Goal: Task Accomplishment & Management: Complete application form

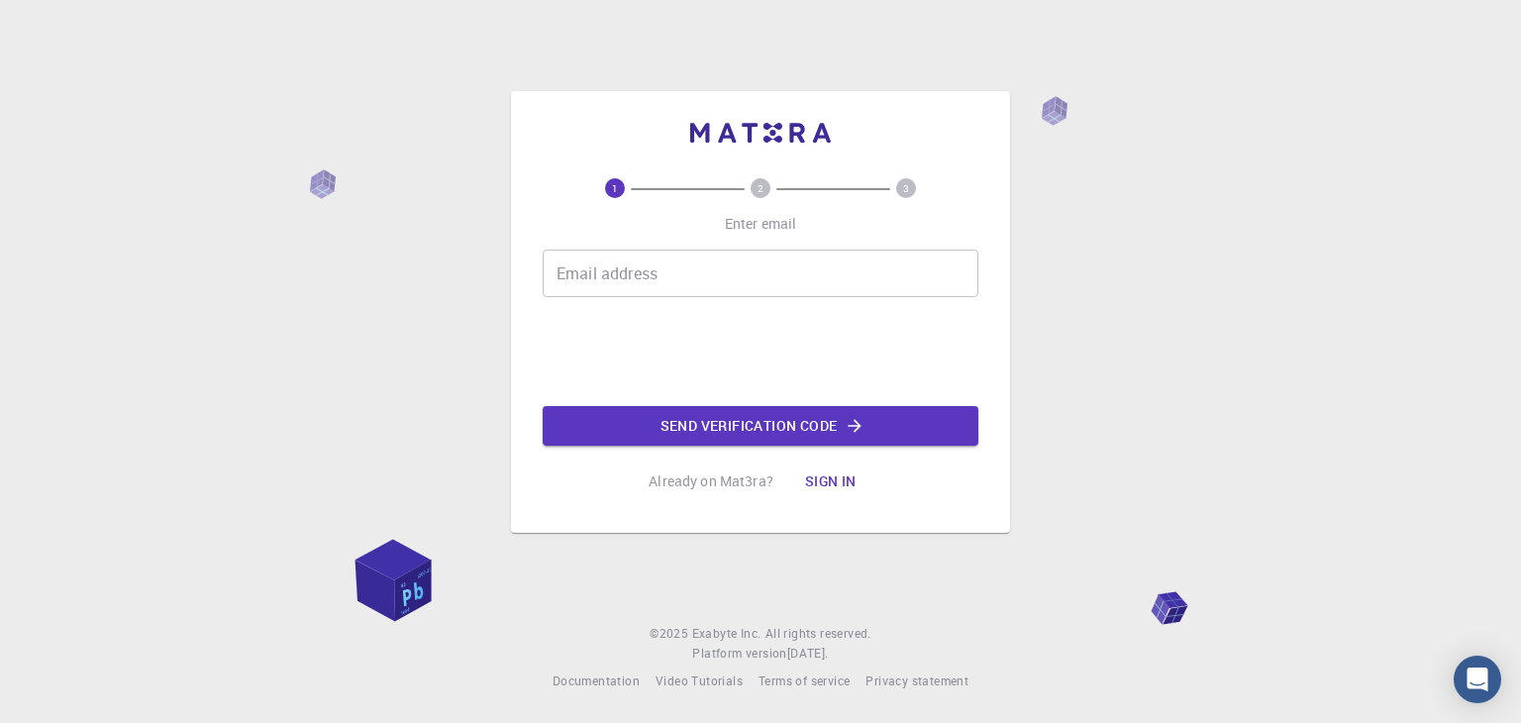
click at [701, 288] on input "Email address" at bounding box center [761, 273] width 436 height 48
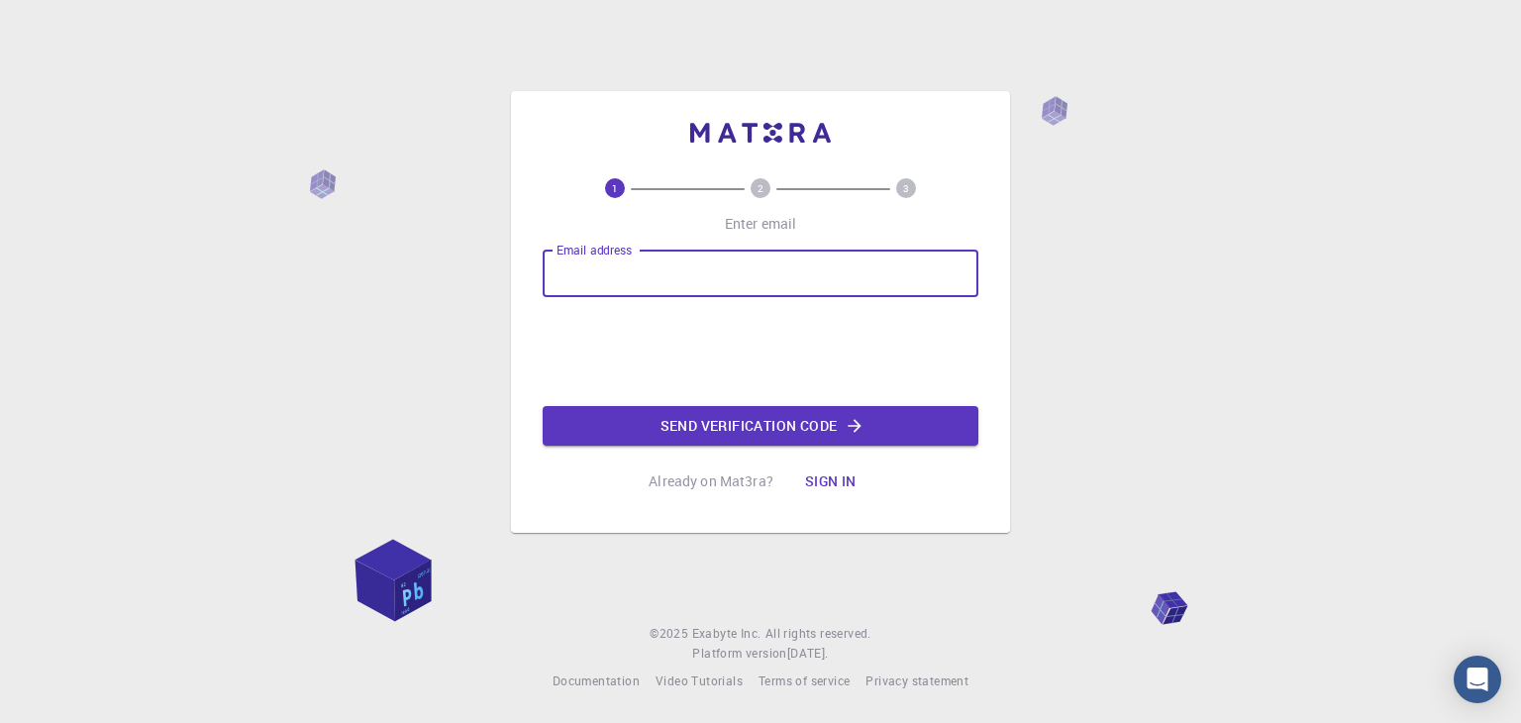
type input "voranut_t@rmutt.ac.th"
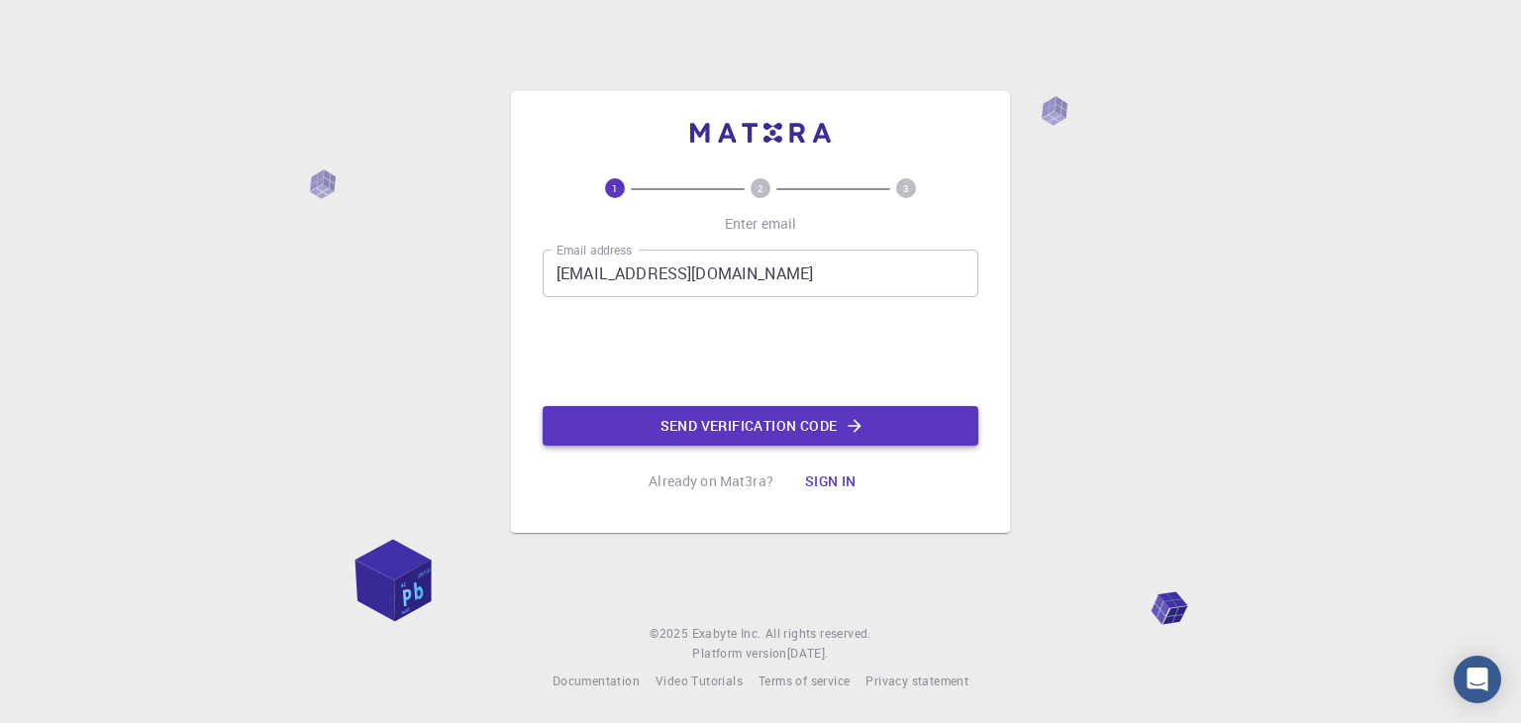
click at [764, 425] on button "Send verification code" at bounding box center [761, 426] width 436 height 40
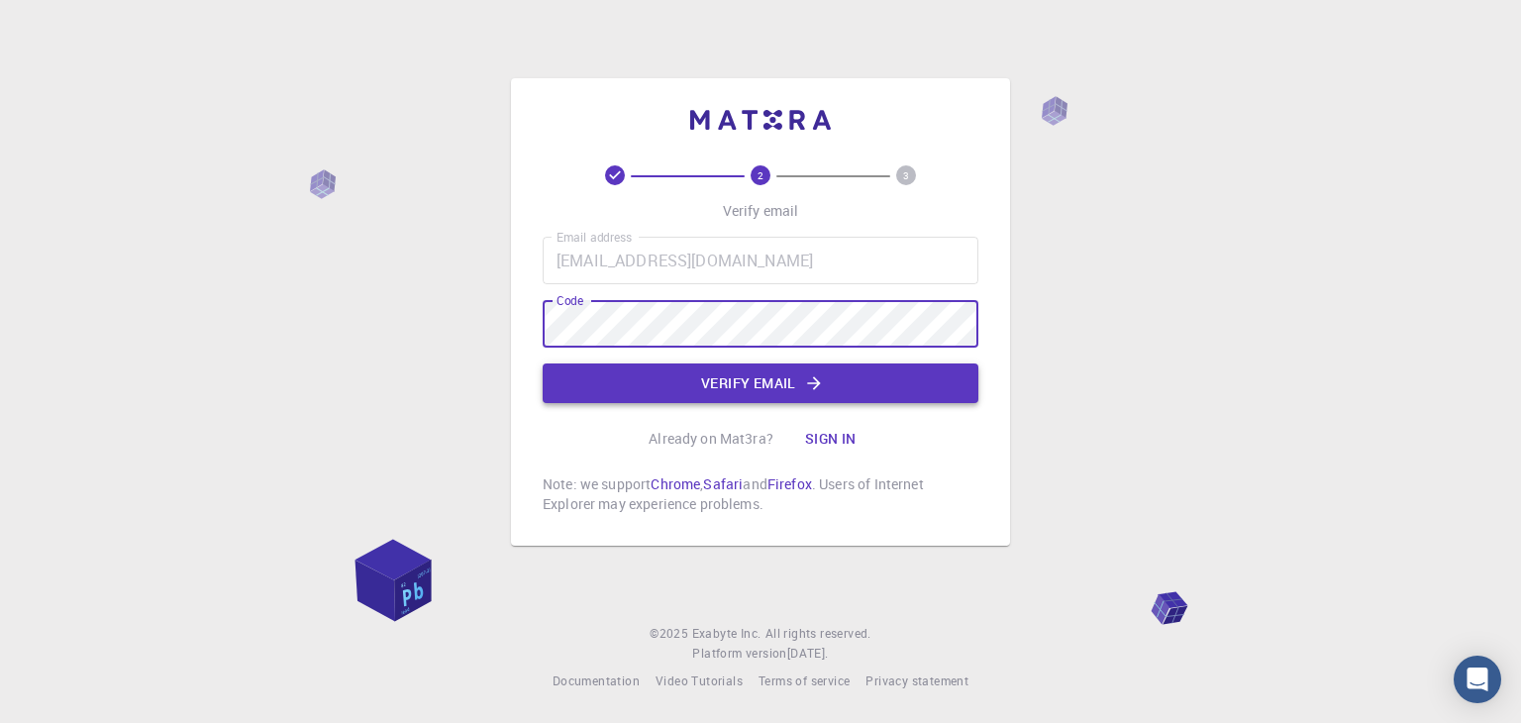
click at [779, 384] on button "Verify email" at bounding box center [761, 383] width 436 height 40
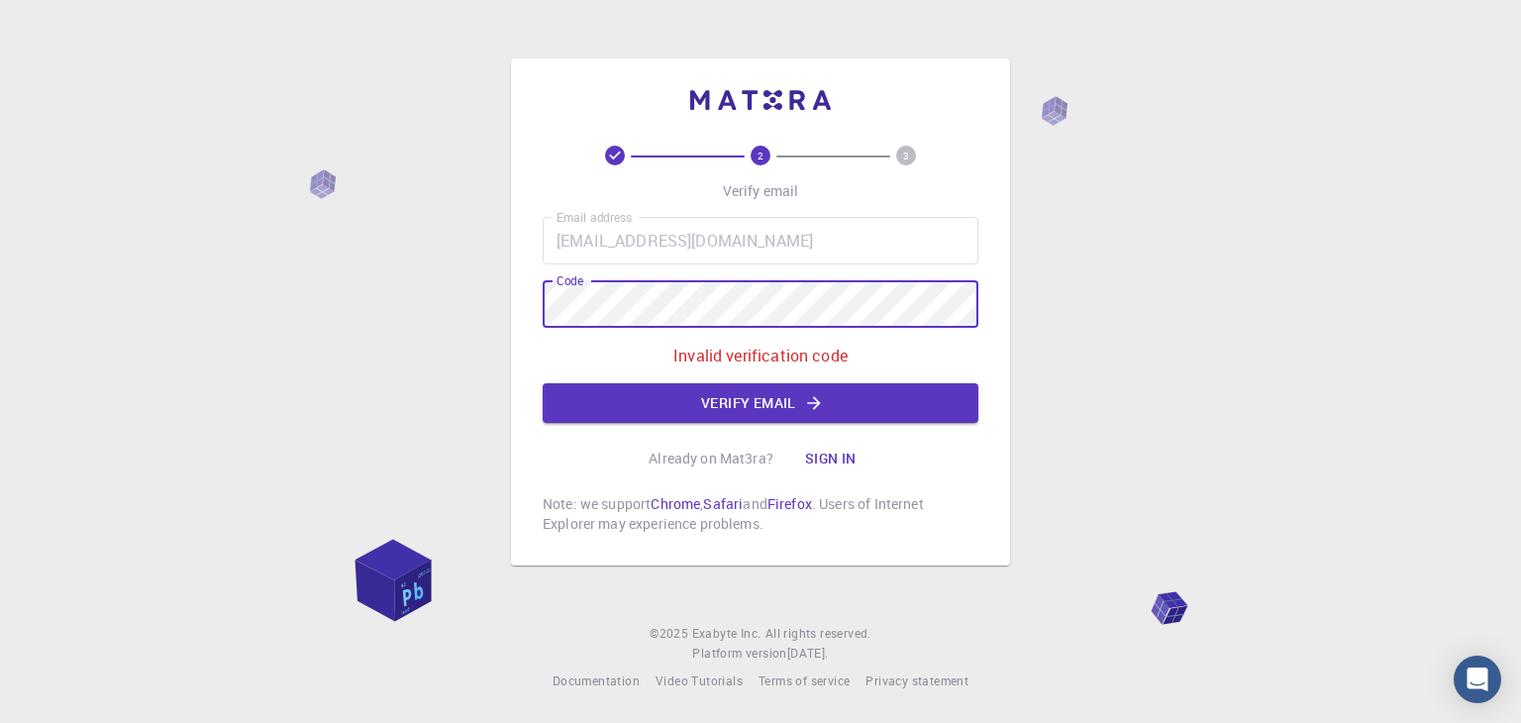
click at [348, 313] on div "2 3 Verify email Email address voranut_t@rmutt.ac.th Email address Code Code In…" at bounding box center [760, 361] width 1521 height 723
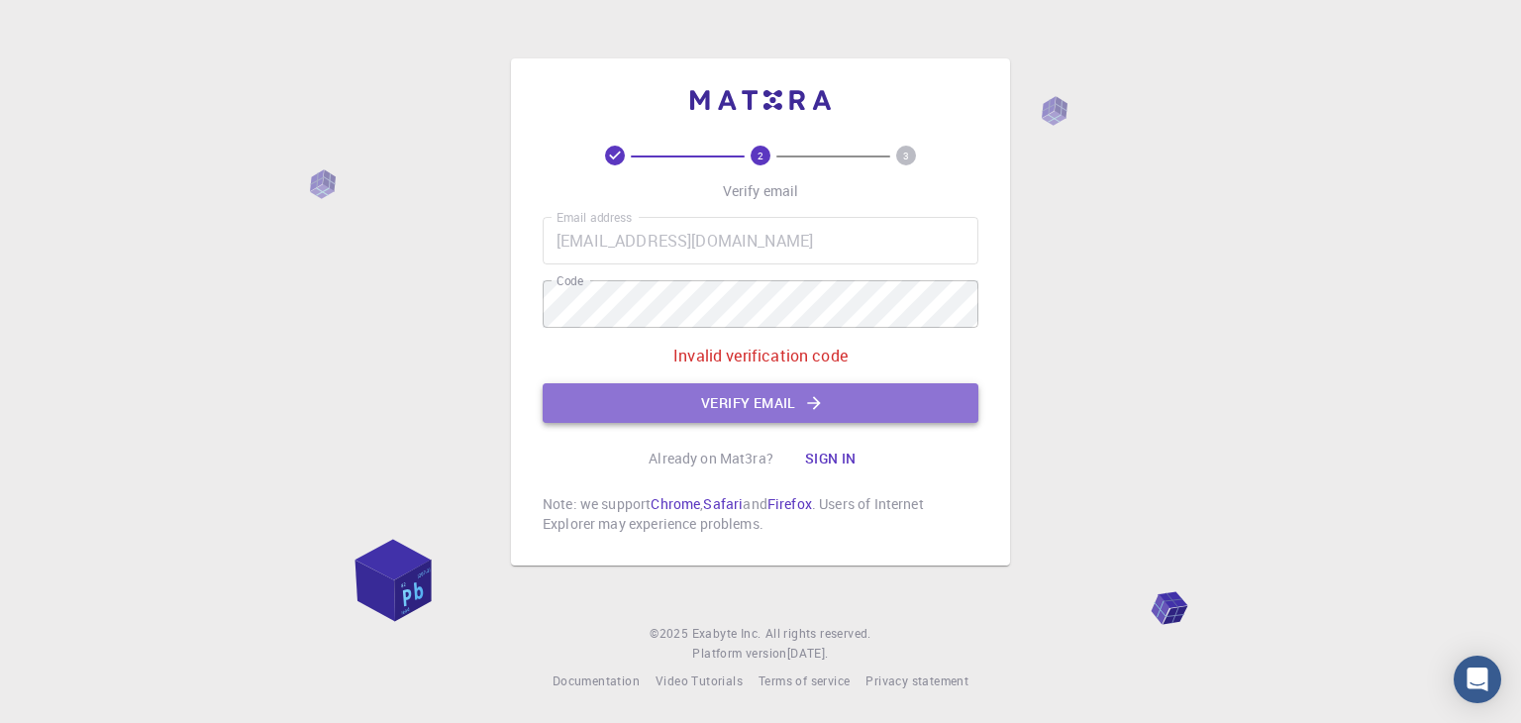
click at [715, 401] on button "Verify email" at bounding box center [761, 403] width 436 height 40
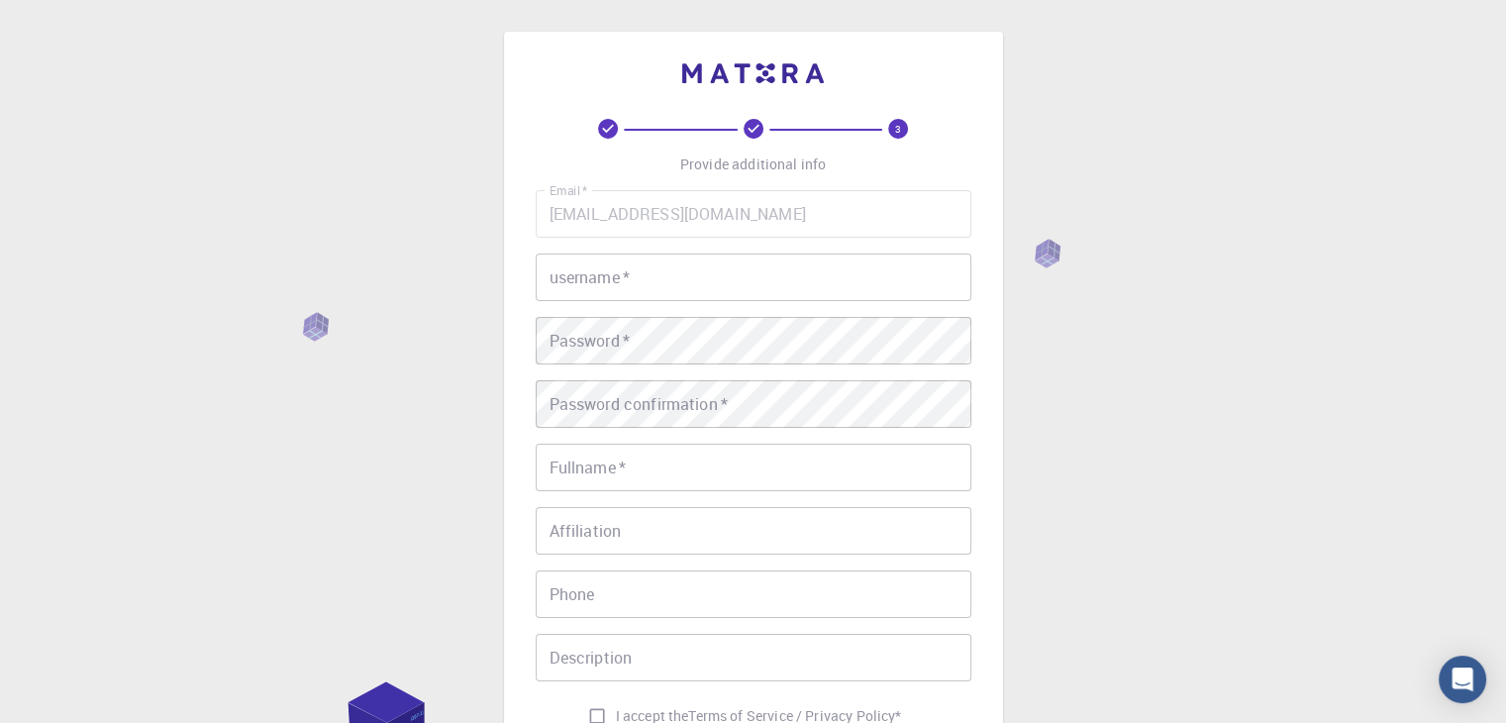
click at [598, 270] on div "username   * username   *" at bounding box center [754, 277] width 436 height 48
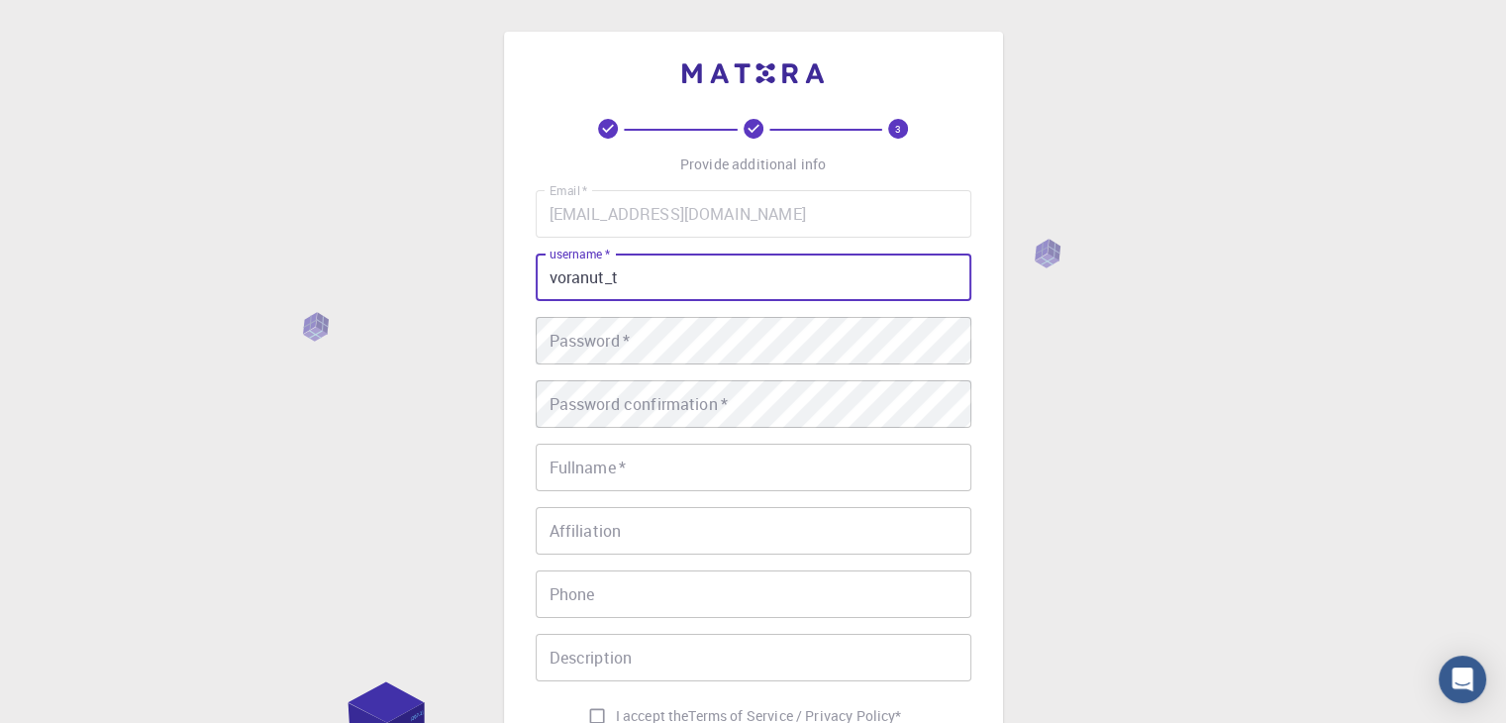
type input "voranut_t"
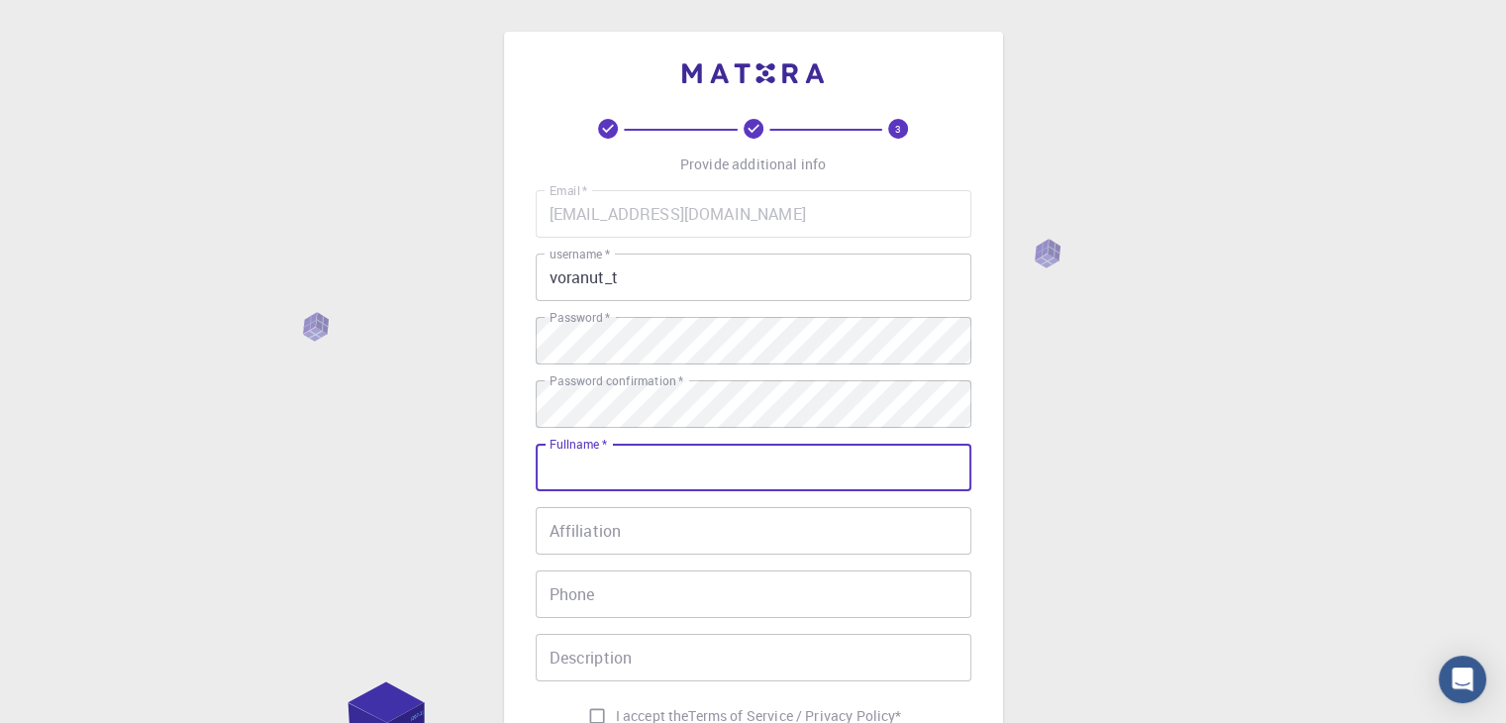
click at [633, 468] on input "Fullname   *" at bounding box center [754, 468] width 436 height 48
type input "[PERSON_NAME]"
type input "025494193"
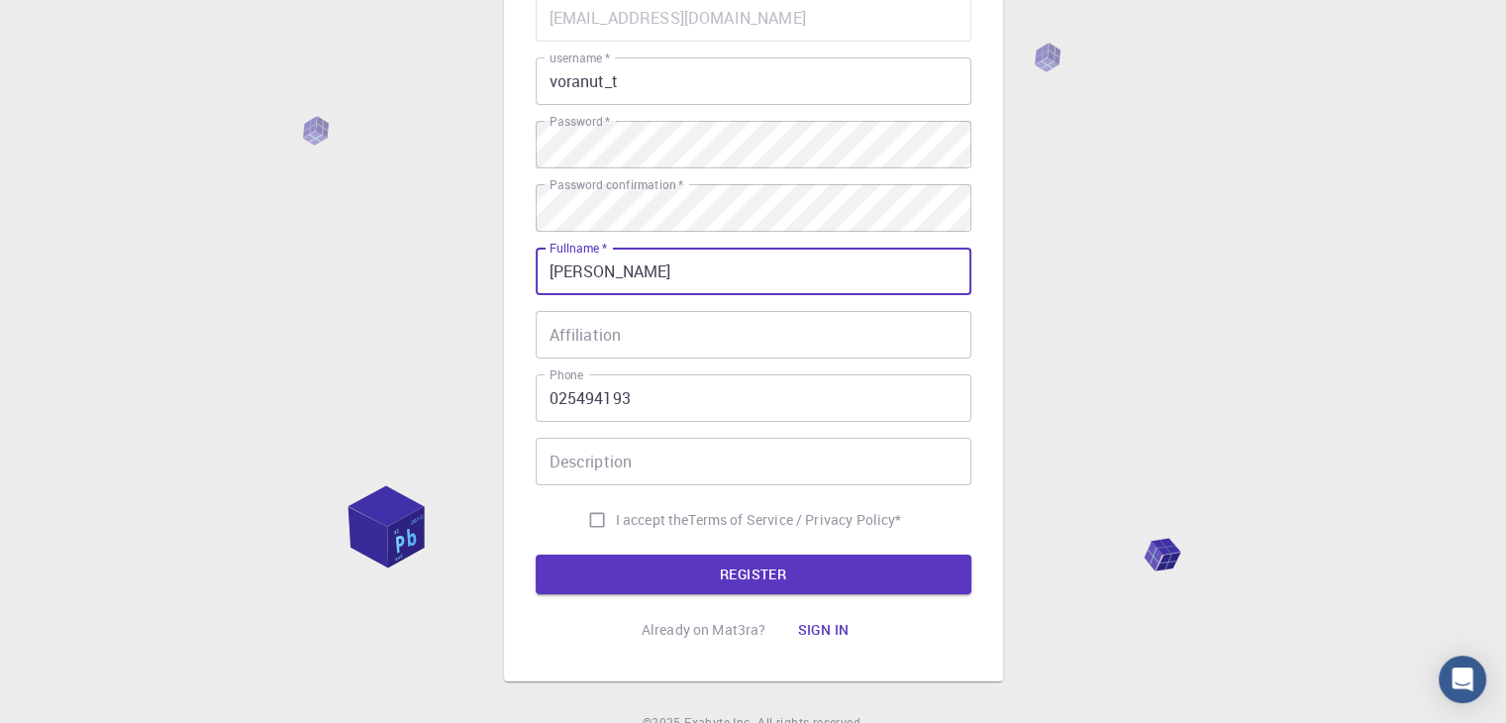
scroll to position [198, 0]
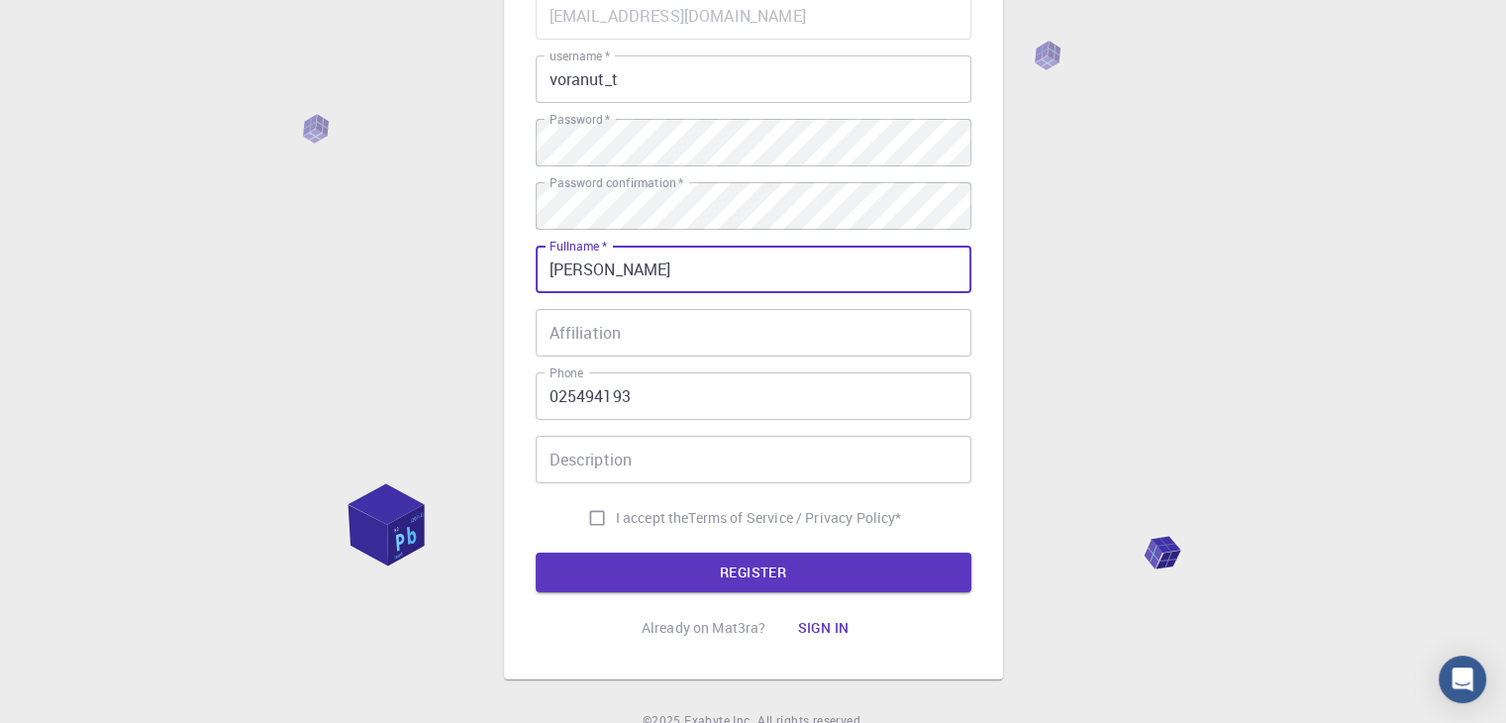
click at [594, 513] on input "I accept the Terms of Service / Privacy Policy *" at bounding box center [597, 518] width 38 height 38
checkbox input "true"
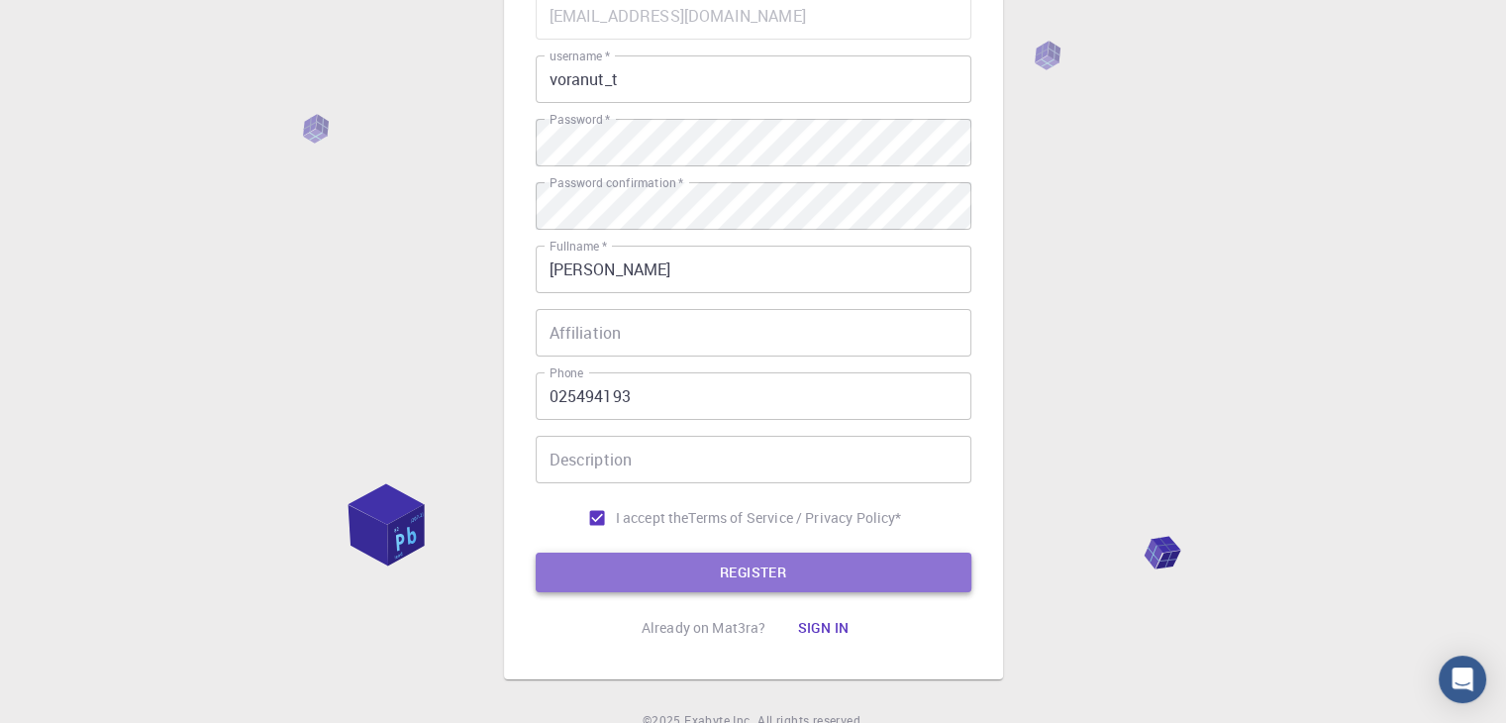
click at [781, 564] on button "REGISTER" at bounding box center [754, 572] width 436 height 40
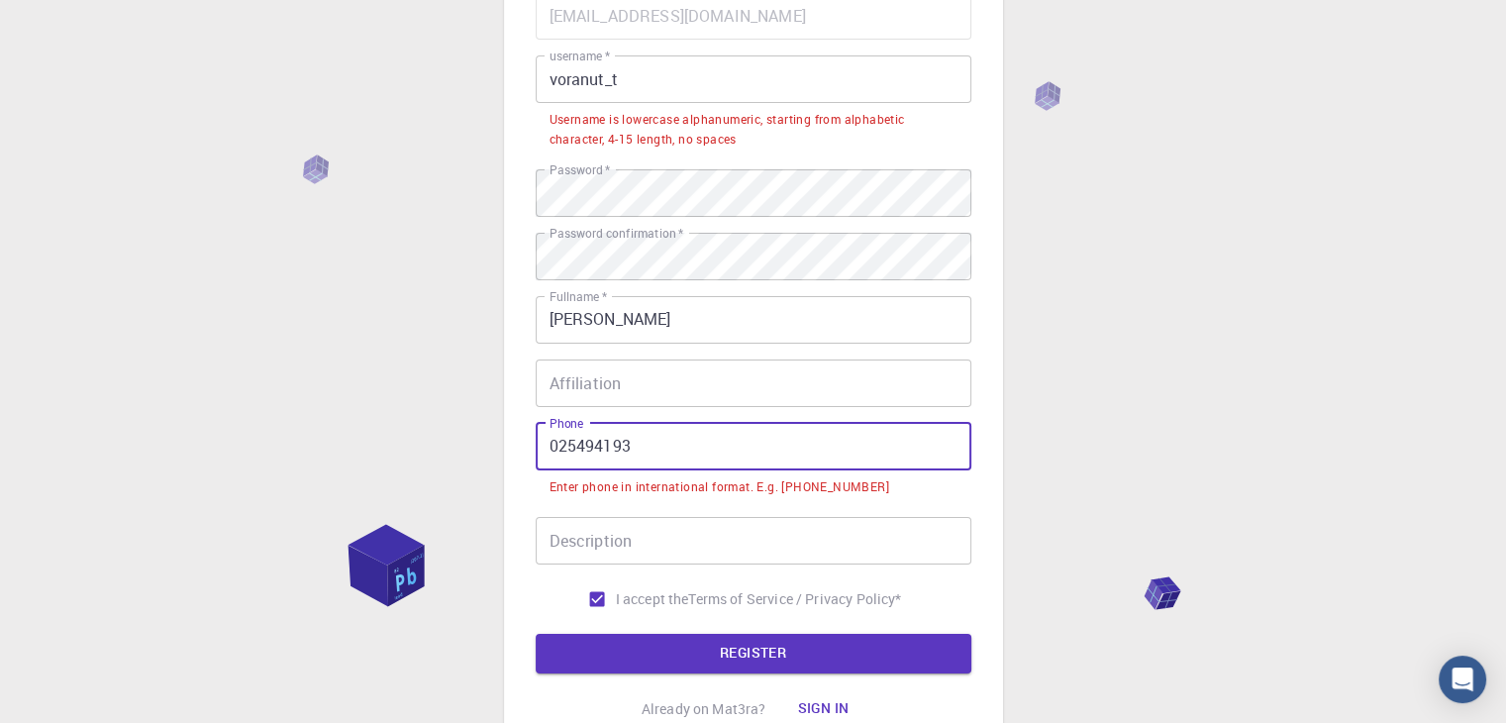
click at [554, 449] on input "025494193" at bounding box center [754, 447] width 436 height 48
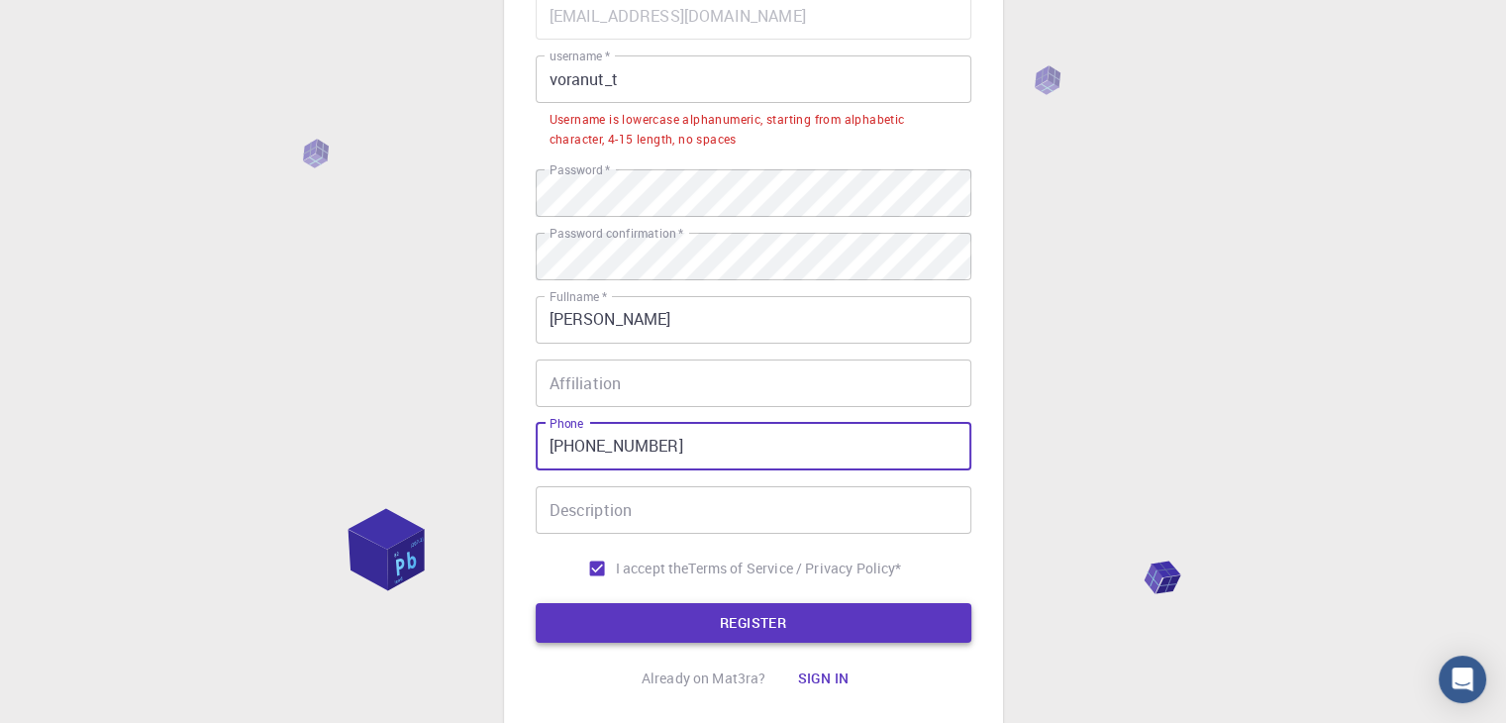
type input "+6625494193"
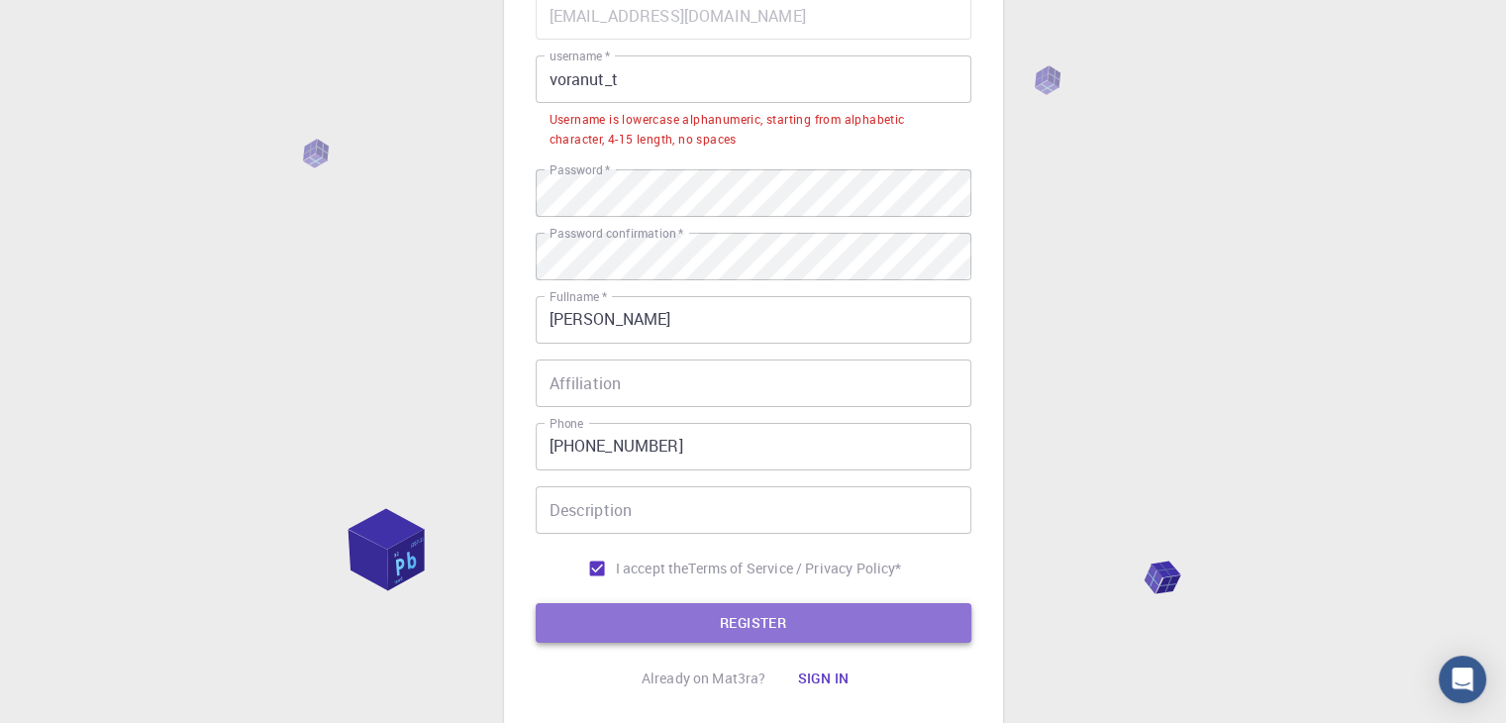
click at [741, 614] on button "REGISTER" at bounding box center [754, 623] width 436 height 40
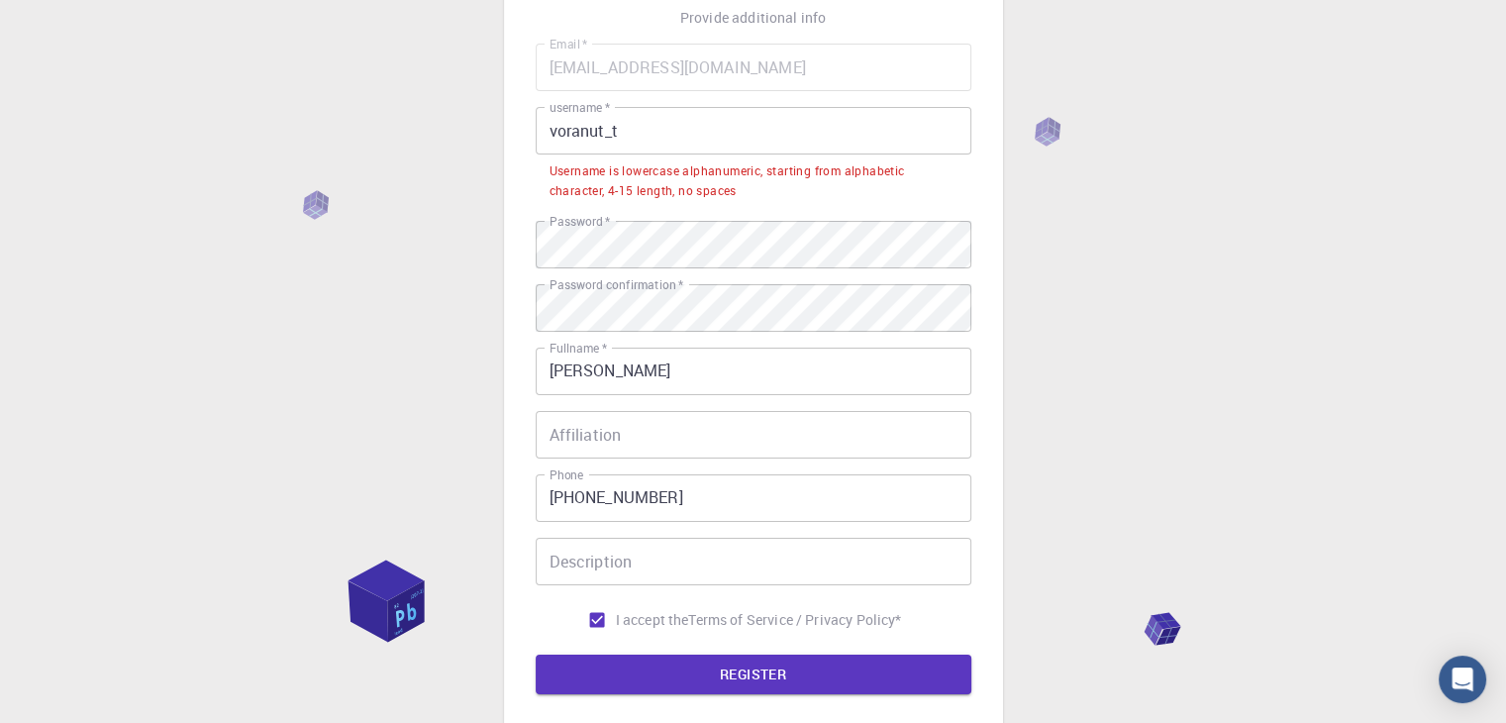
scroll to position [99, 0]
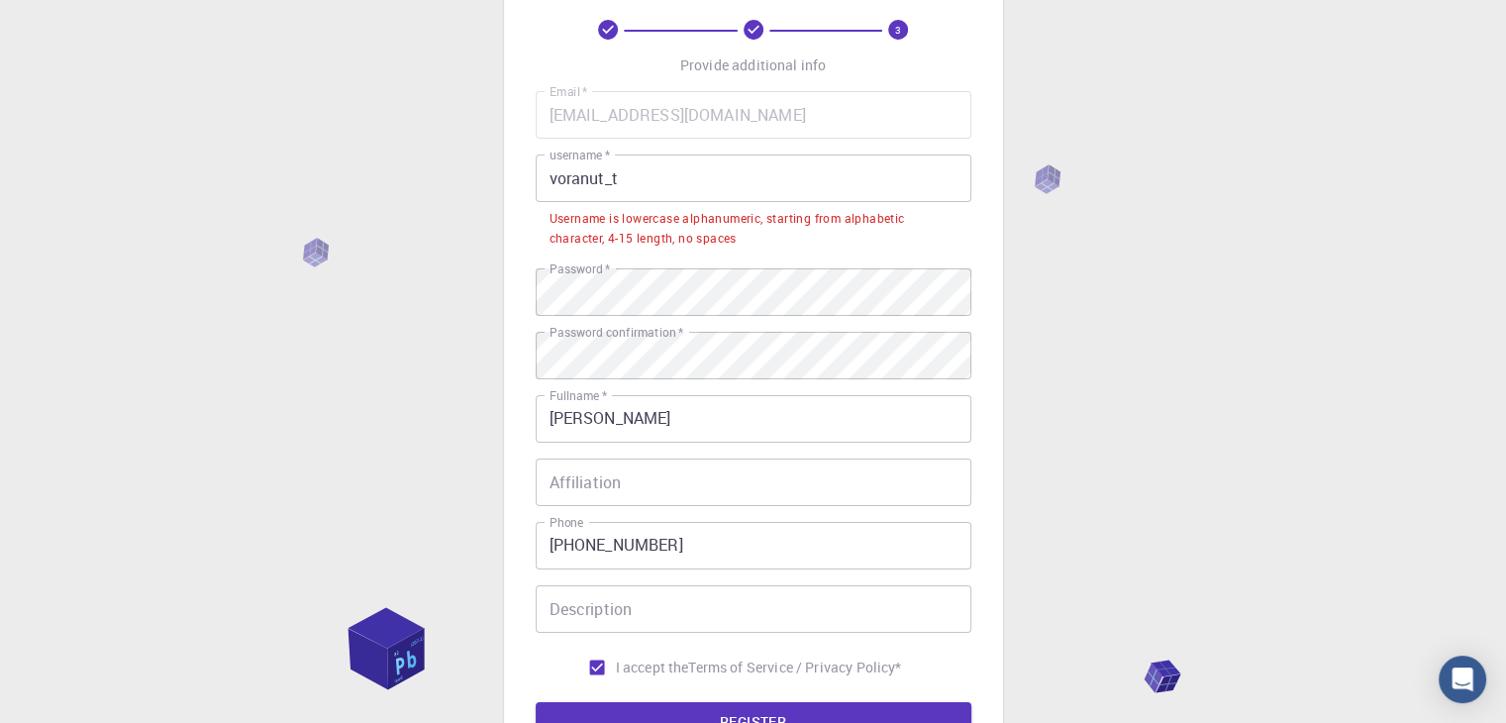
click at [615, 174] on input "voranut_t" at bounding box center [754, 178] width 436 height 48
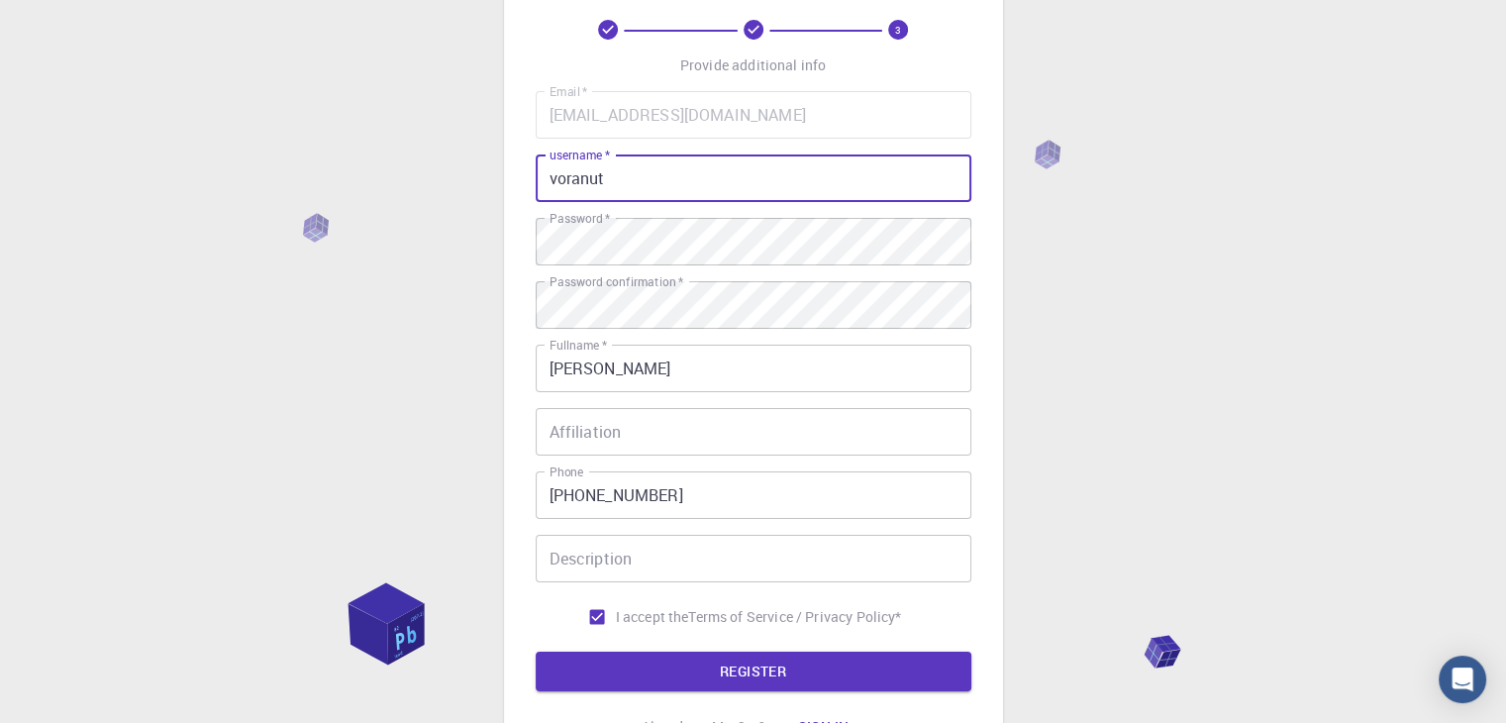
type input "voranut"
click at [1240, 320] on div "3 Provide additional info Email   * voranut_t@rmutt.ac.th Email   * username   …" at bounding box center [753, 405] width 1506 height 1008
click at [620, 175] on input "voranut" at bounding box center [754, 178] width 436 height 48
click at [733, 672] on button "REGISTER" at bounding box center [754, 671] width 436 height 40
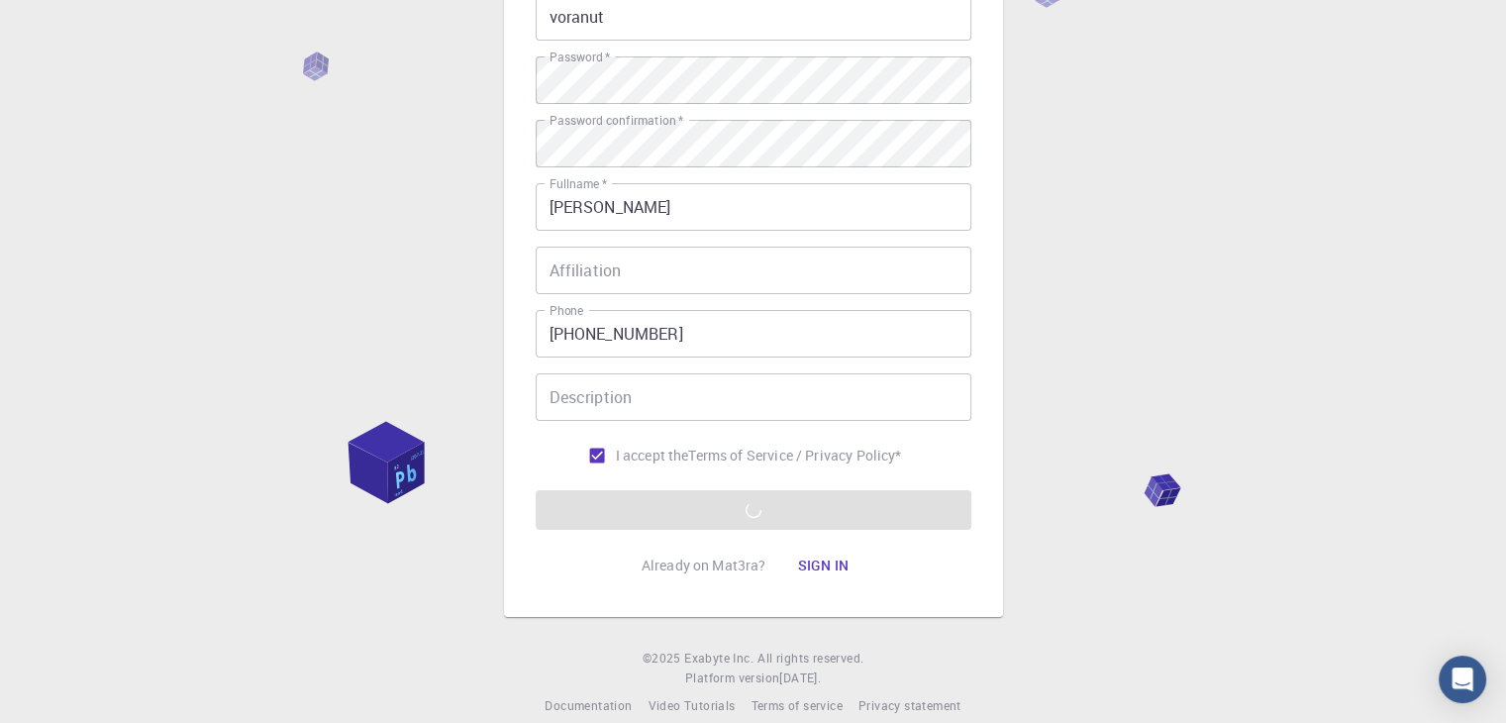
scroll to position [285, 0]
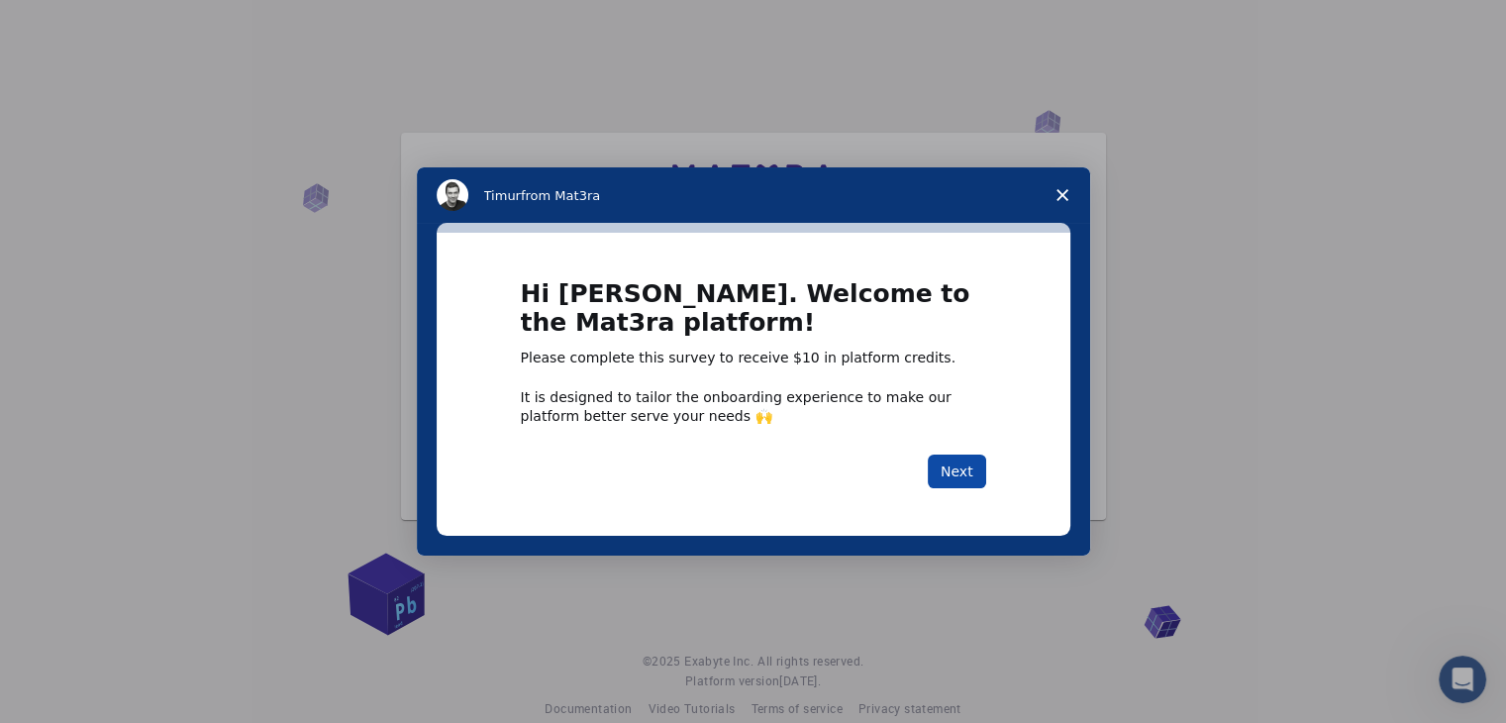
click at [959, 480] on button "Next" at bounding box center [957, 471] width 58 height 34
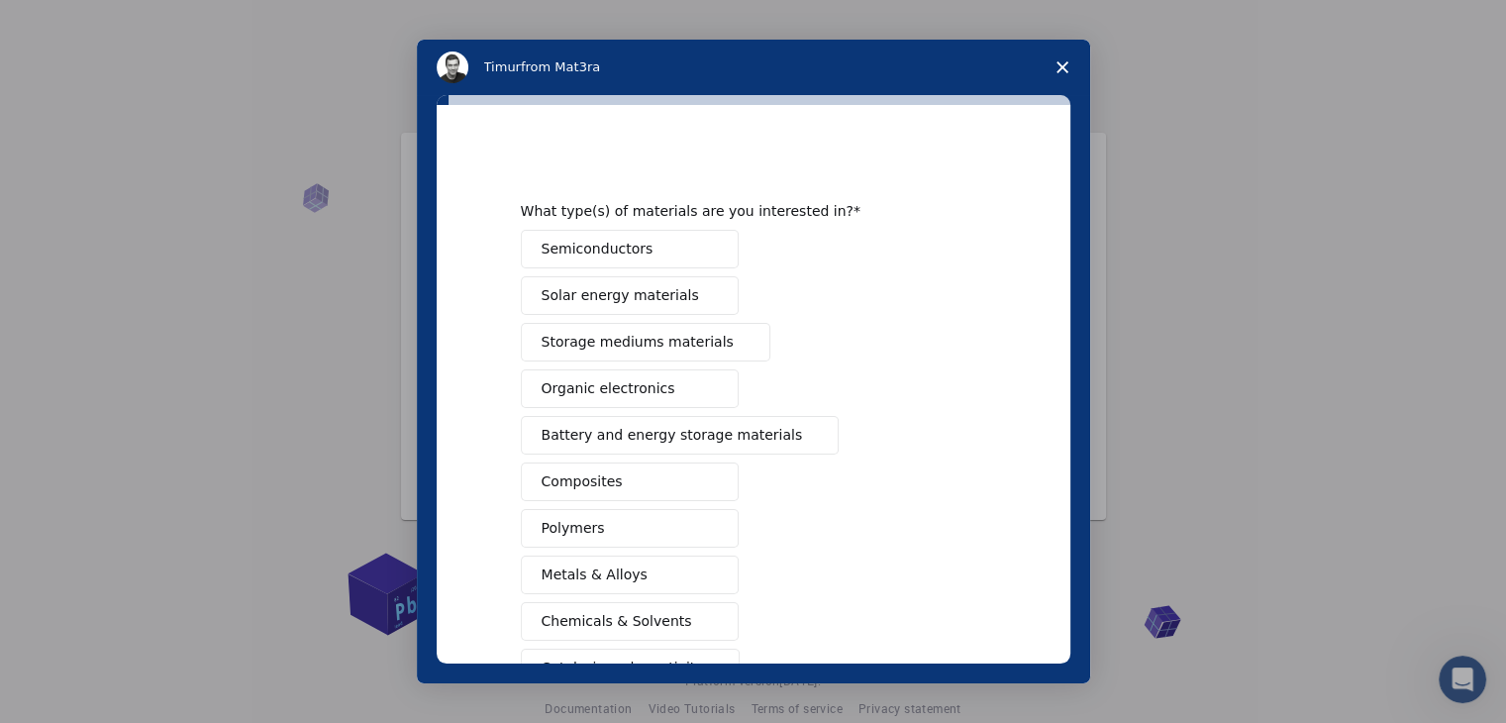
click at [614, 247] on span "Semiconductors" at bounding box center [598, 249] width 112 height 21
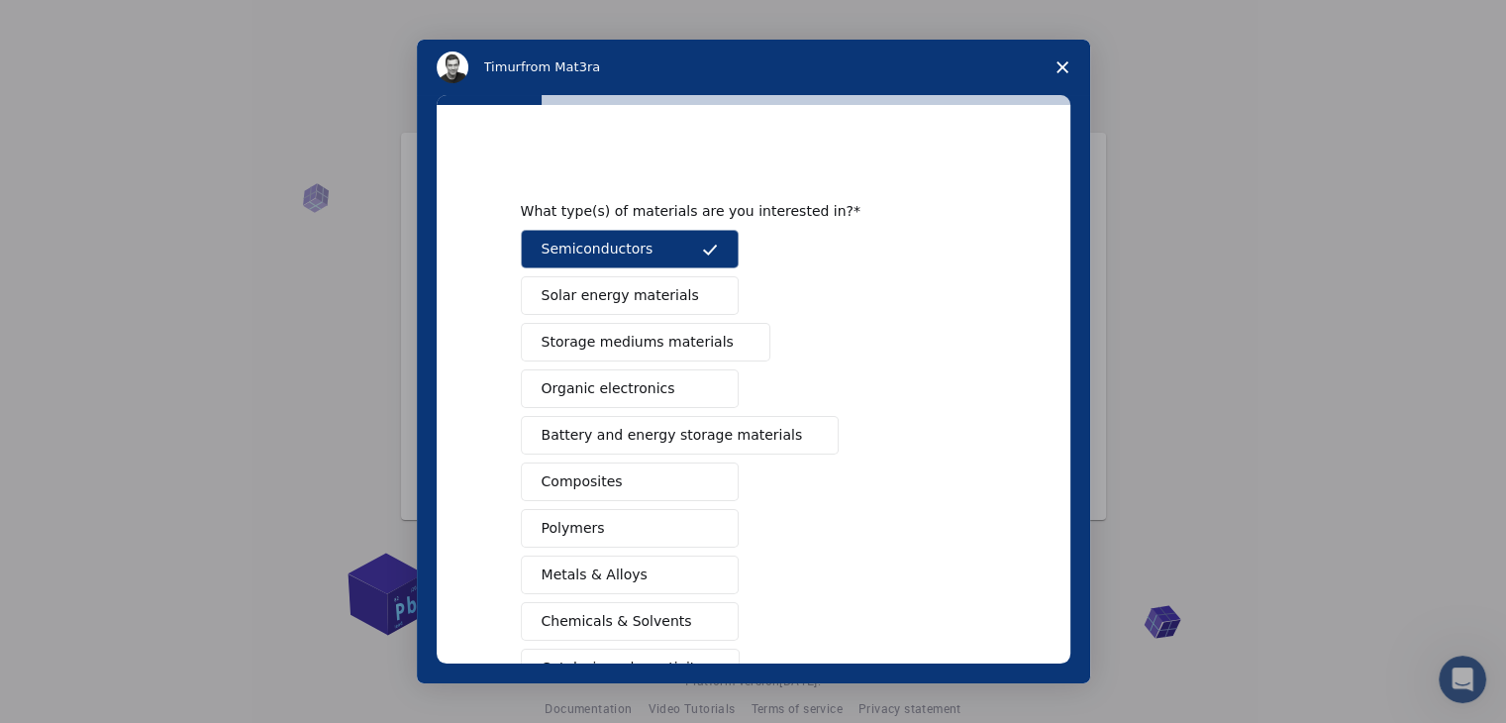
click at [653, 433] on span "Battery and energy storage materials" at bounding box center [672, 435] width 261 height 21
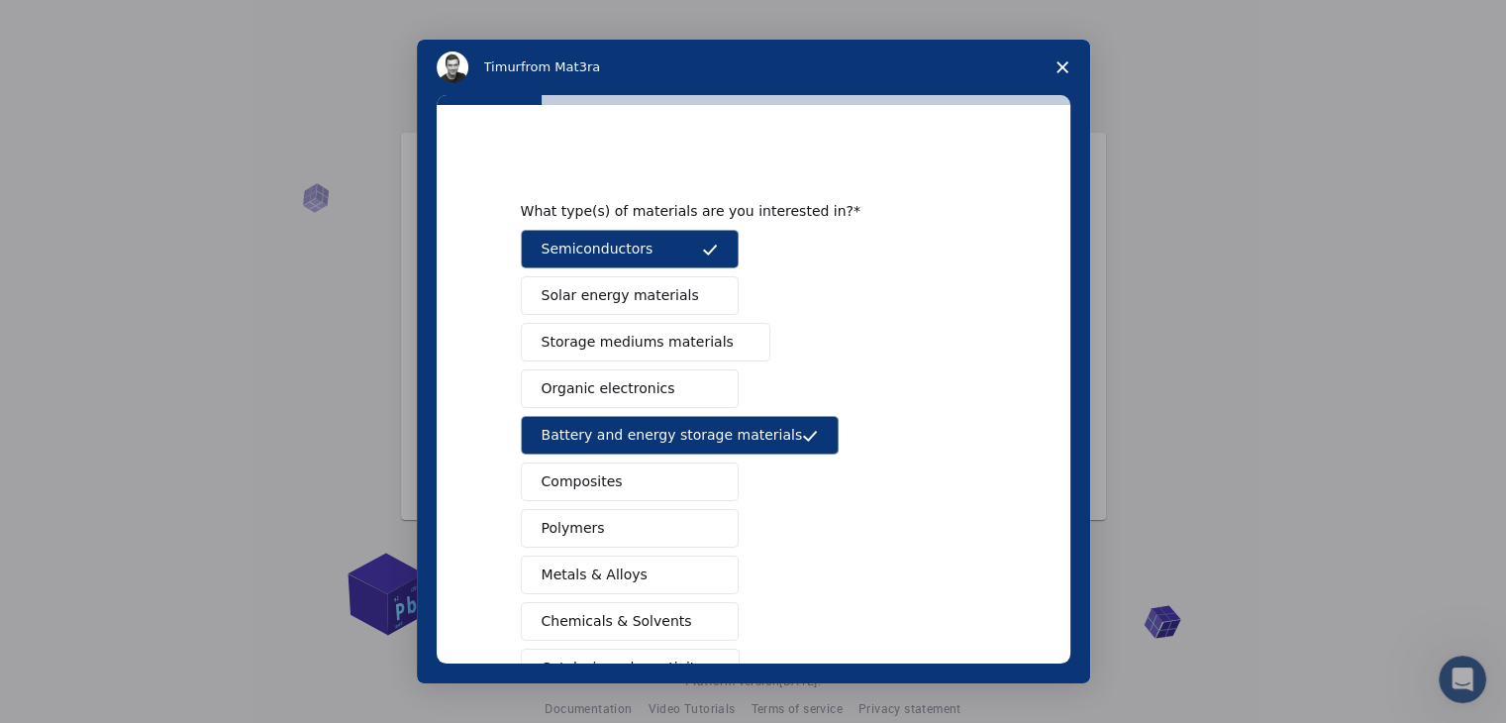
click at [546, 477] on span "Composites" at bounding box center [582, 481] width 81 height 21
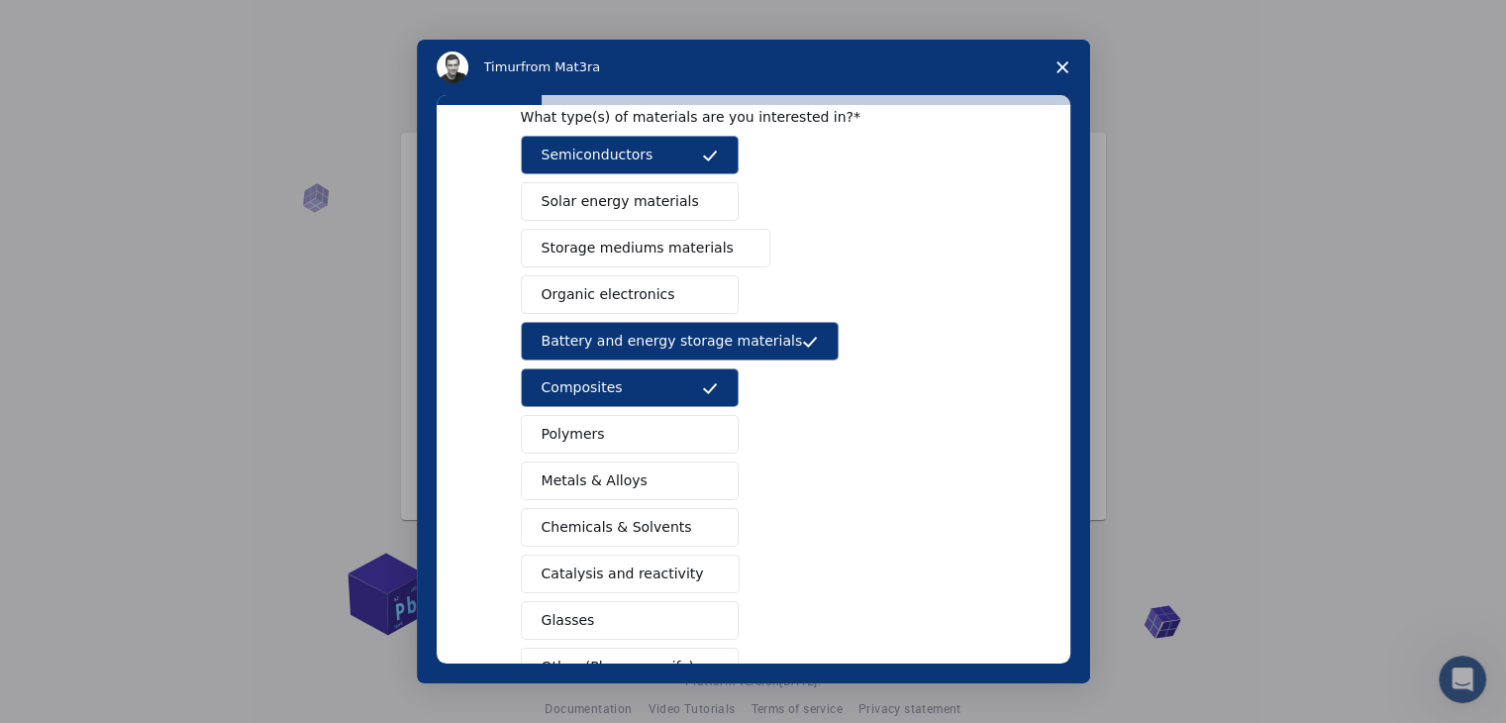
scroll to position [99, 0]
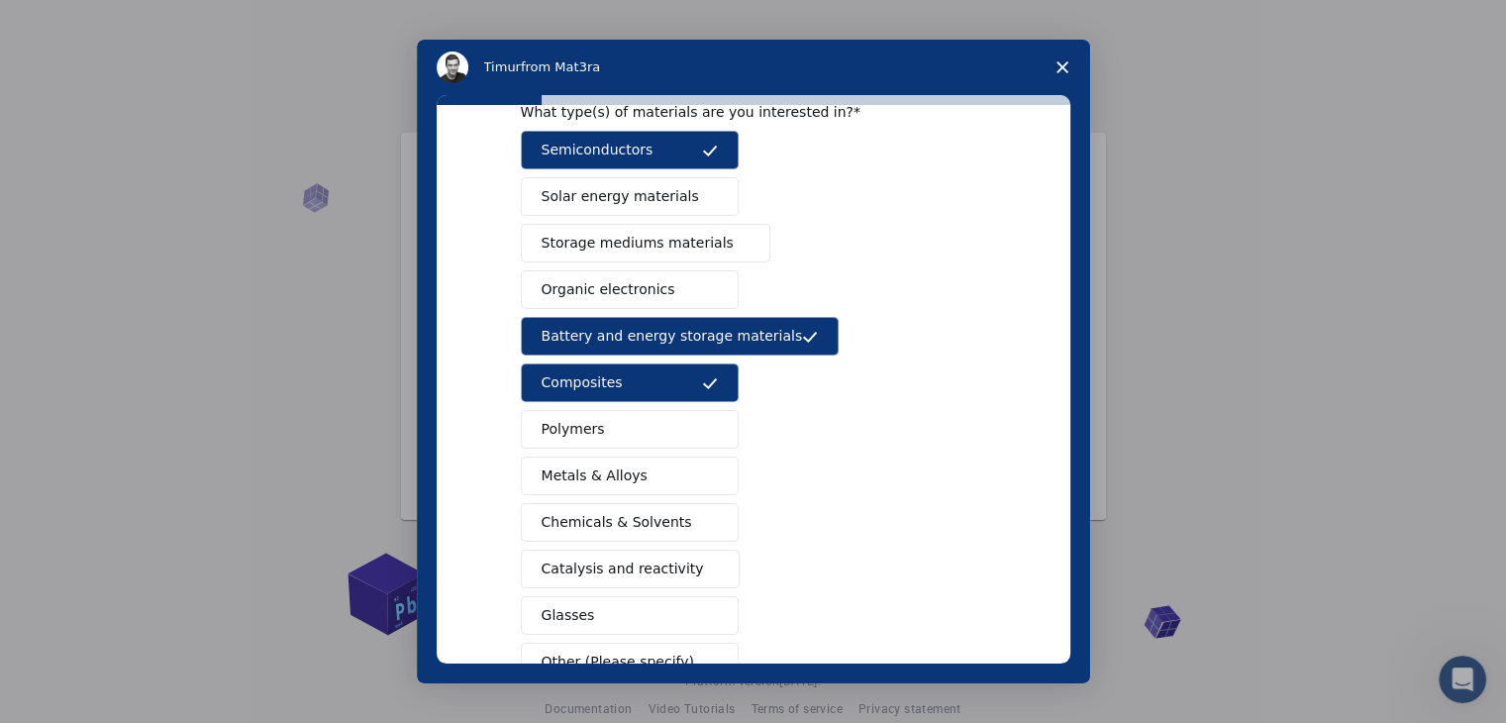
click at [658, 569] on span "Catalysis and reactivity" at bounding box center [623, 568] width 162 height 21
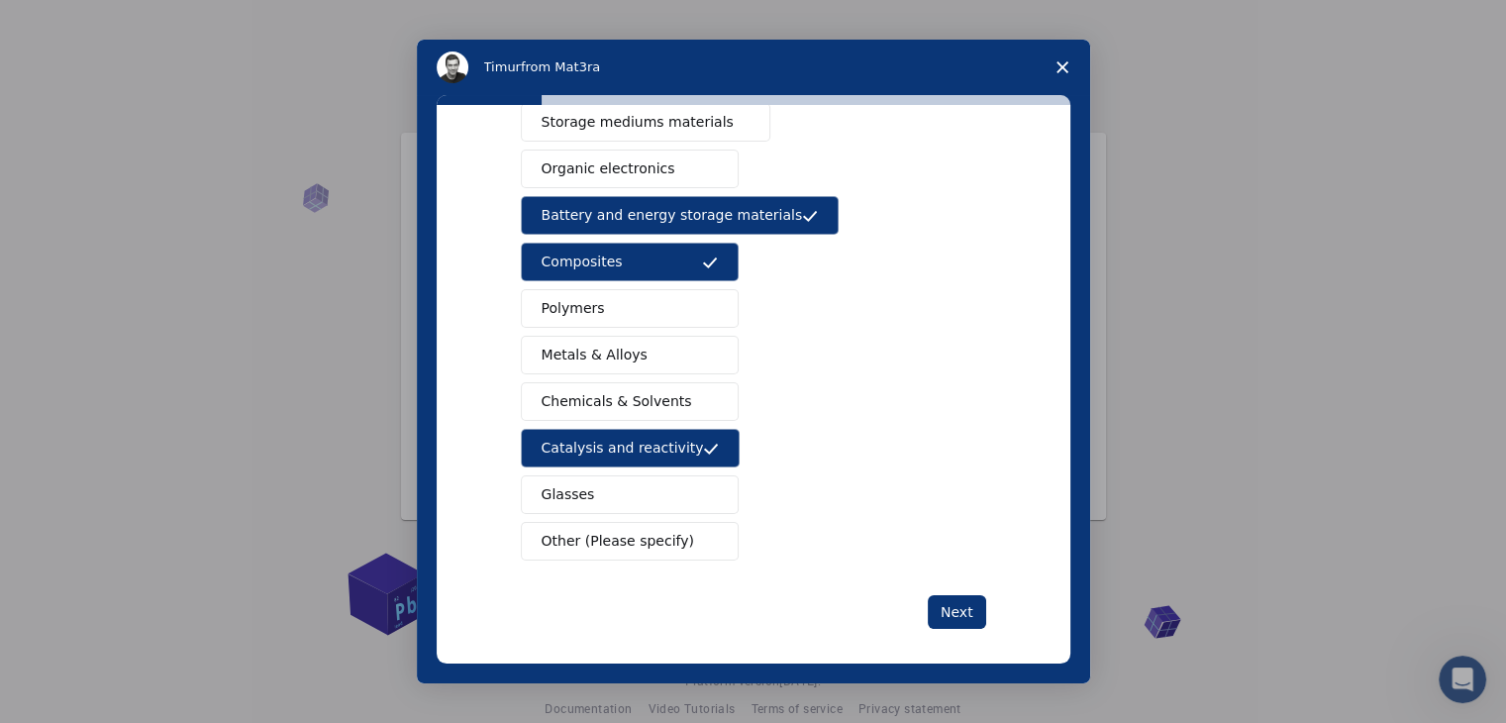
scroll to position [228, 0]
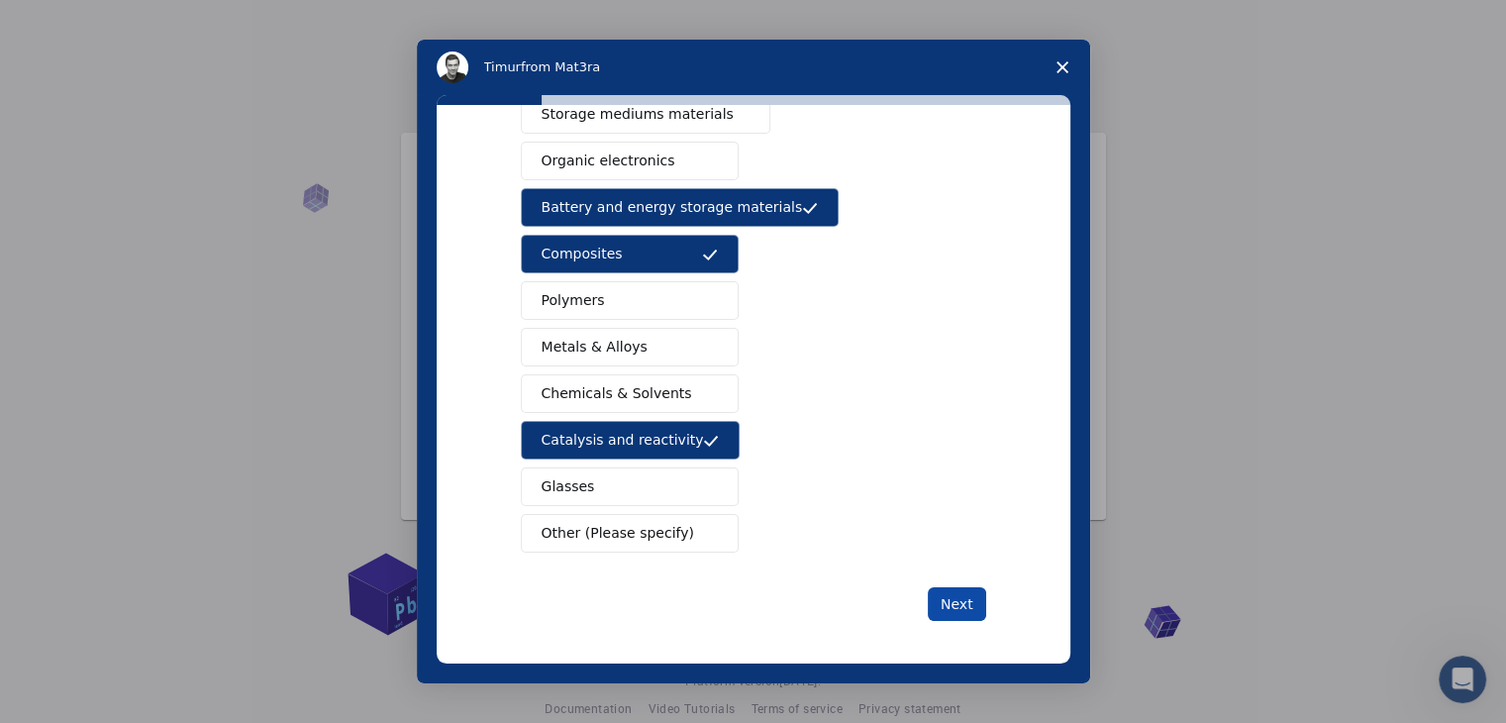
click at [943, 597] on button "Next" at bounding box center [957, 604] width 58 height 34
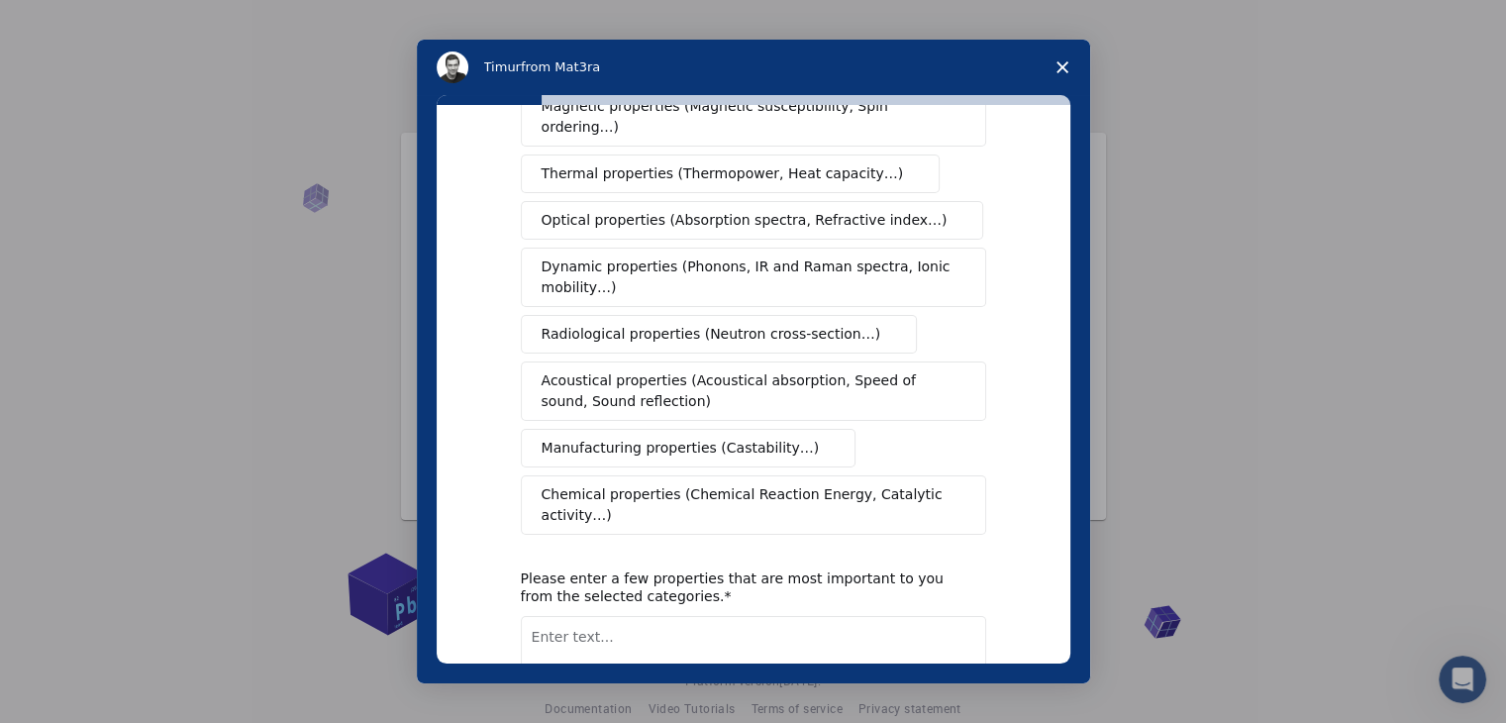
scroll to position [0, 0]
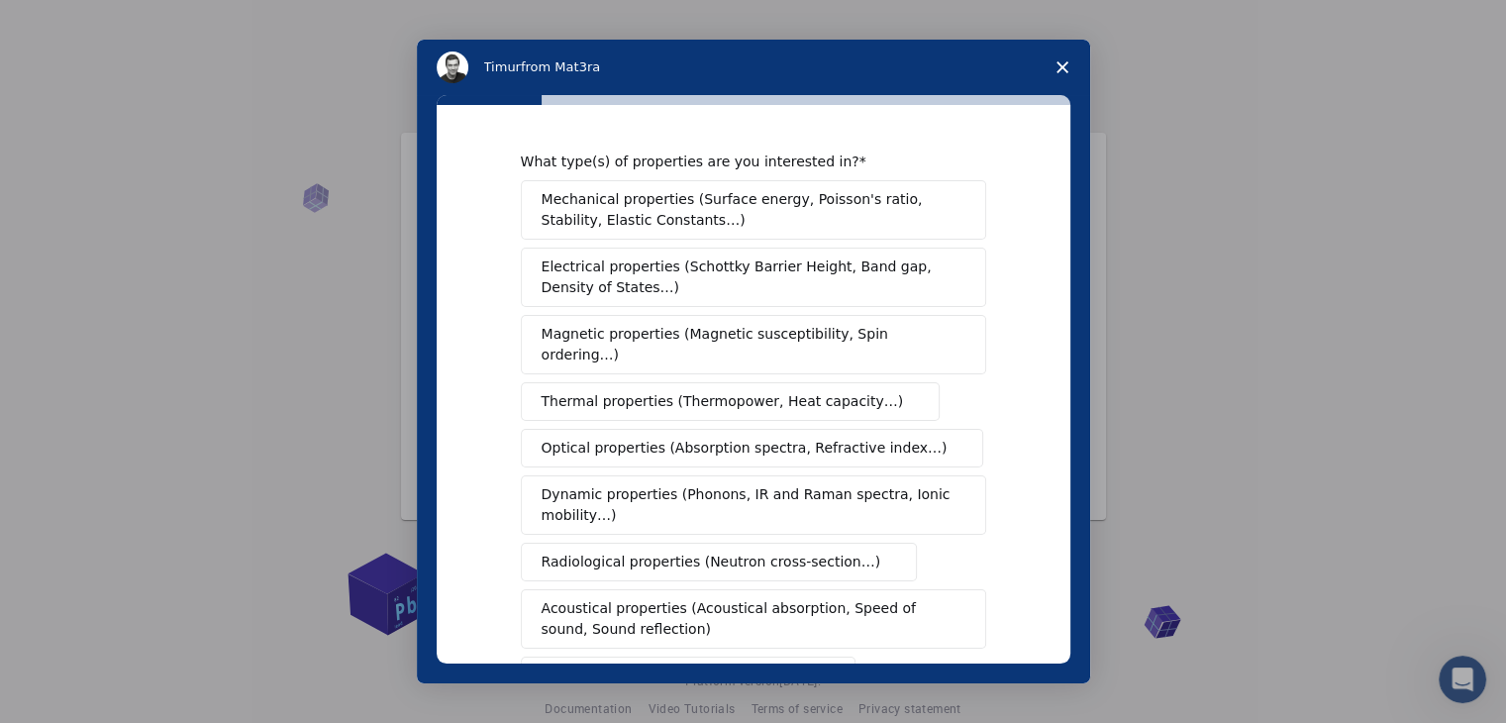
click at [904, 262] on span "Electrical properties (Schottky Barrier Height, Band gap, Density of States…)" at bounding box center [748, 277] width 412 height 42
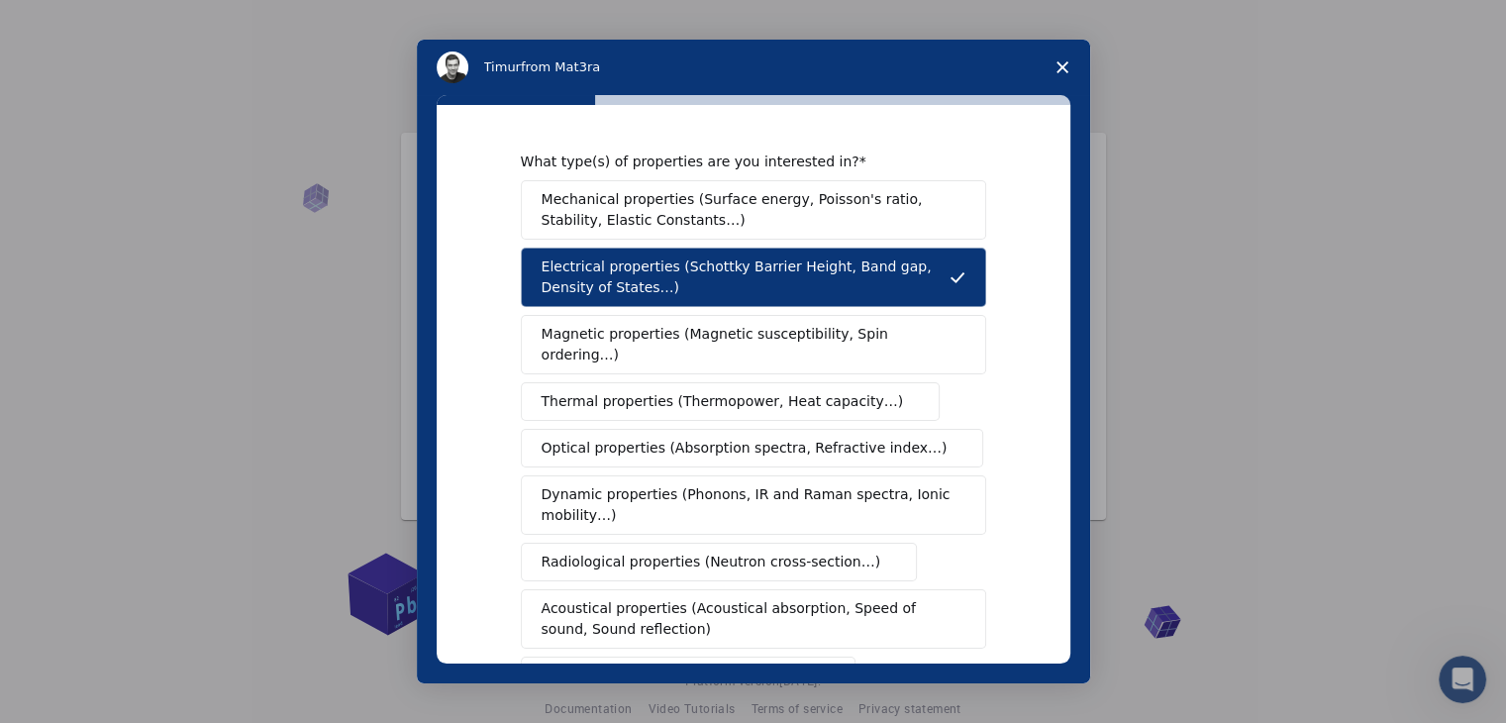
click at [787, 337] on span "Magnetic properties (Magnetic susceptibility, Spin ordering…)" at bounding box center [746, 345] width 409 height 42
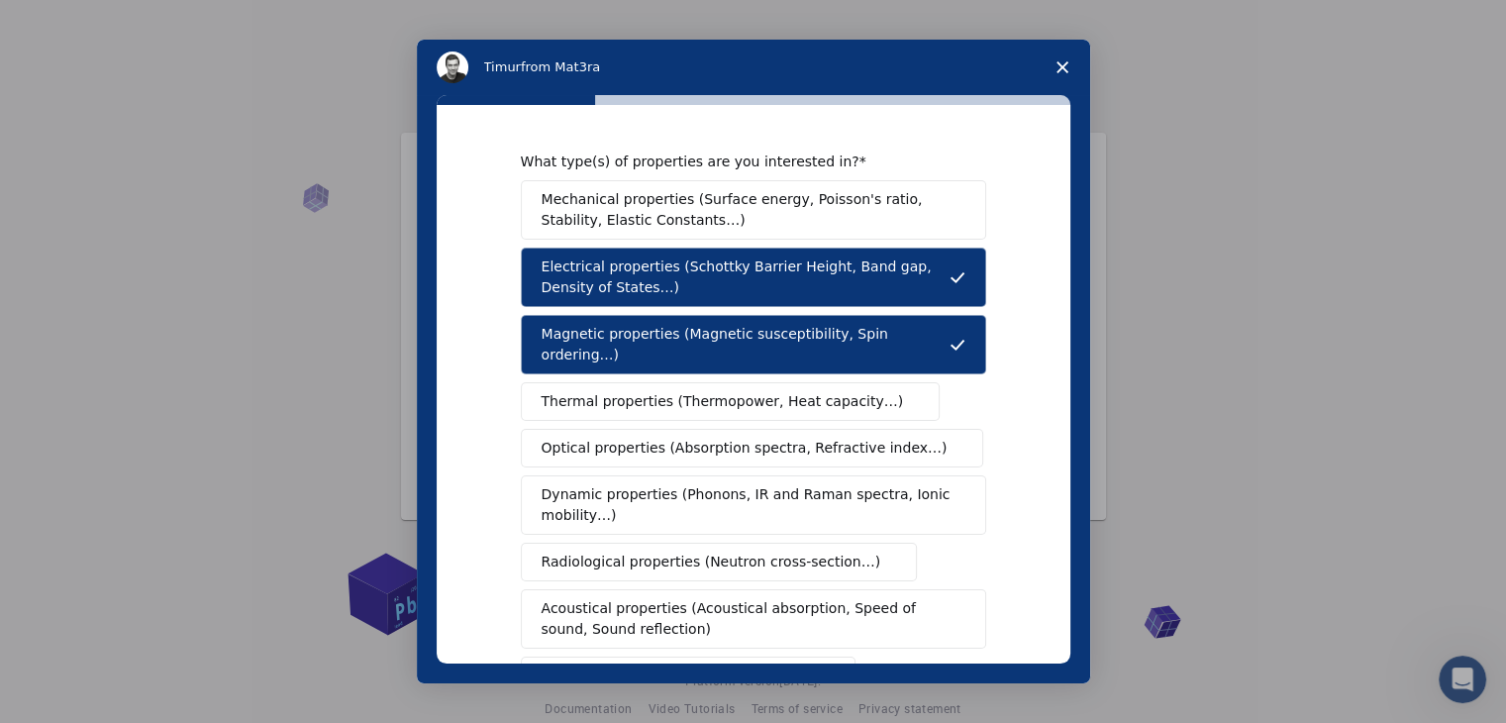
click at [622, 391] on span "Thermal properties (Thermopower, Heat capacity…)" at bounding box center [723, 401] width 362 height 21
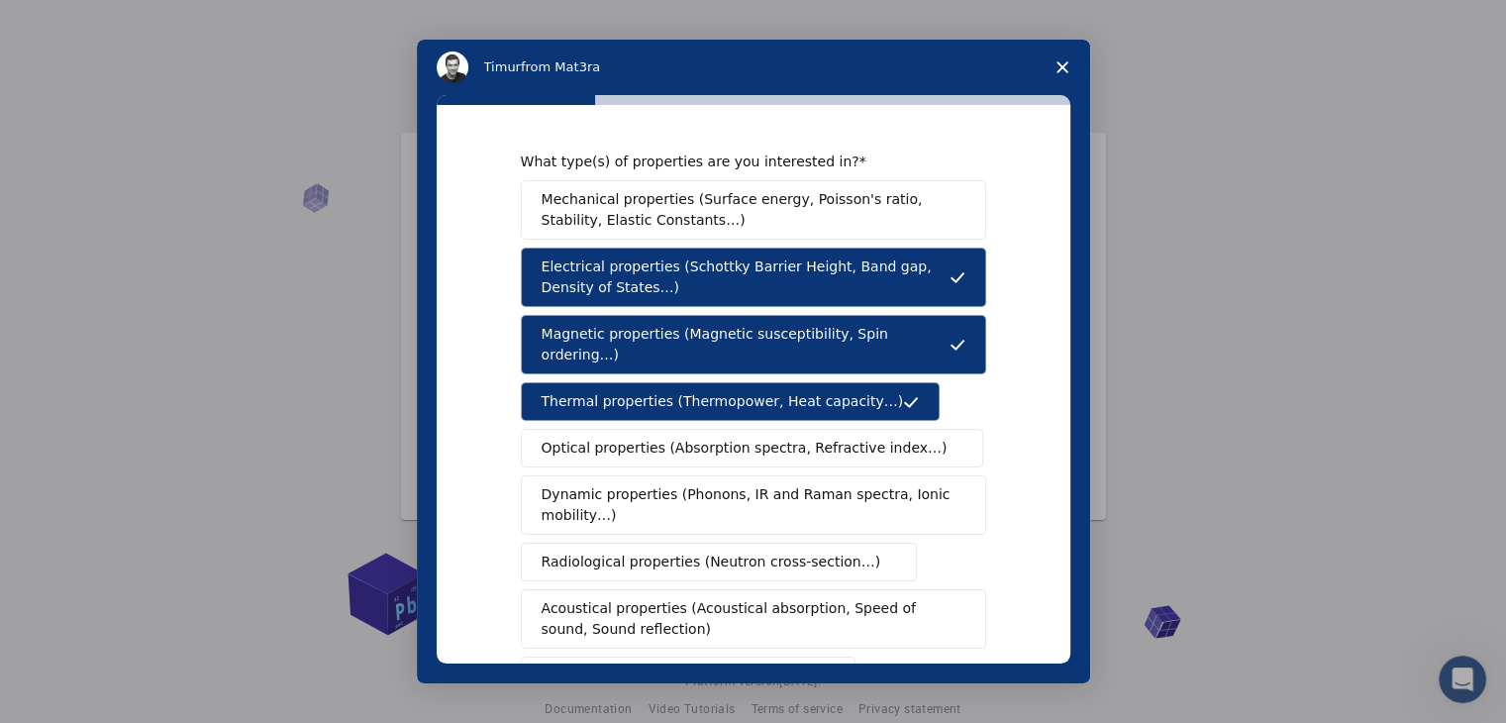
click at [622, 438] on span "Optical properties (Absorption spectra, Refractive index…)" at bounding box center [745, 448] width 406 height 21
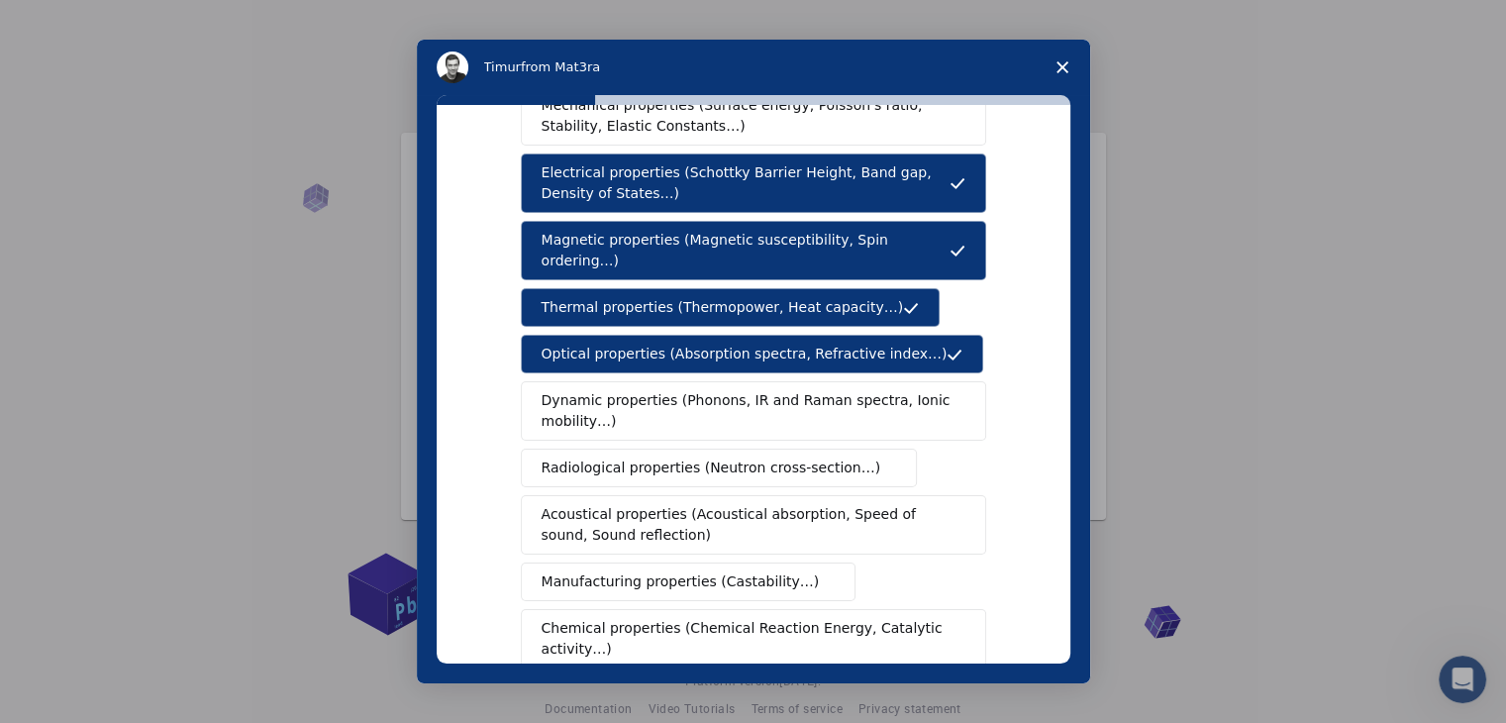
scroll to position [99, 0]
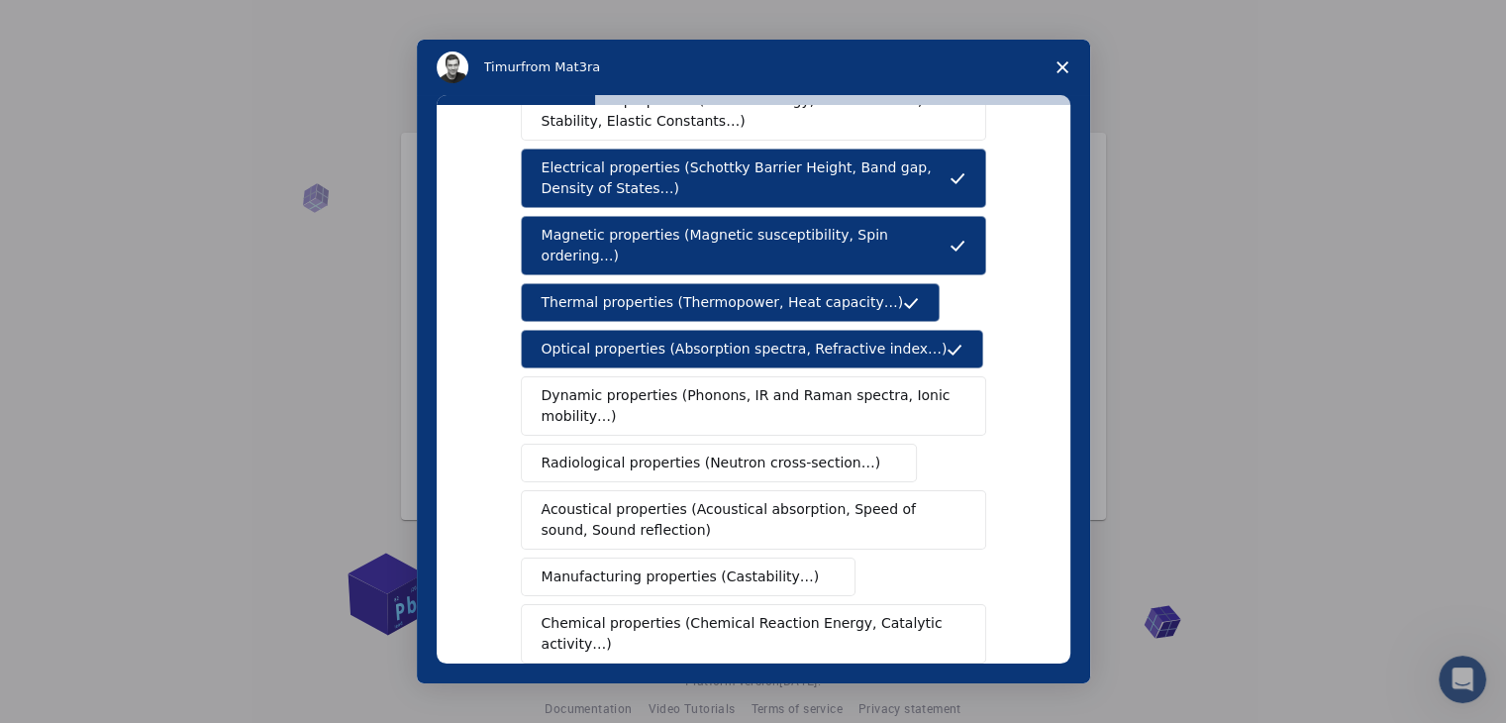
click at [879, 613] on span "Chemical properties (Chemical Reaction Energy, Catalytic activity…)" at bounding box center [747, 634] width 410 height 42
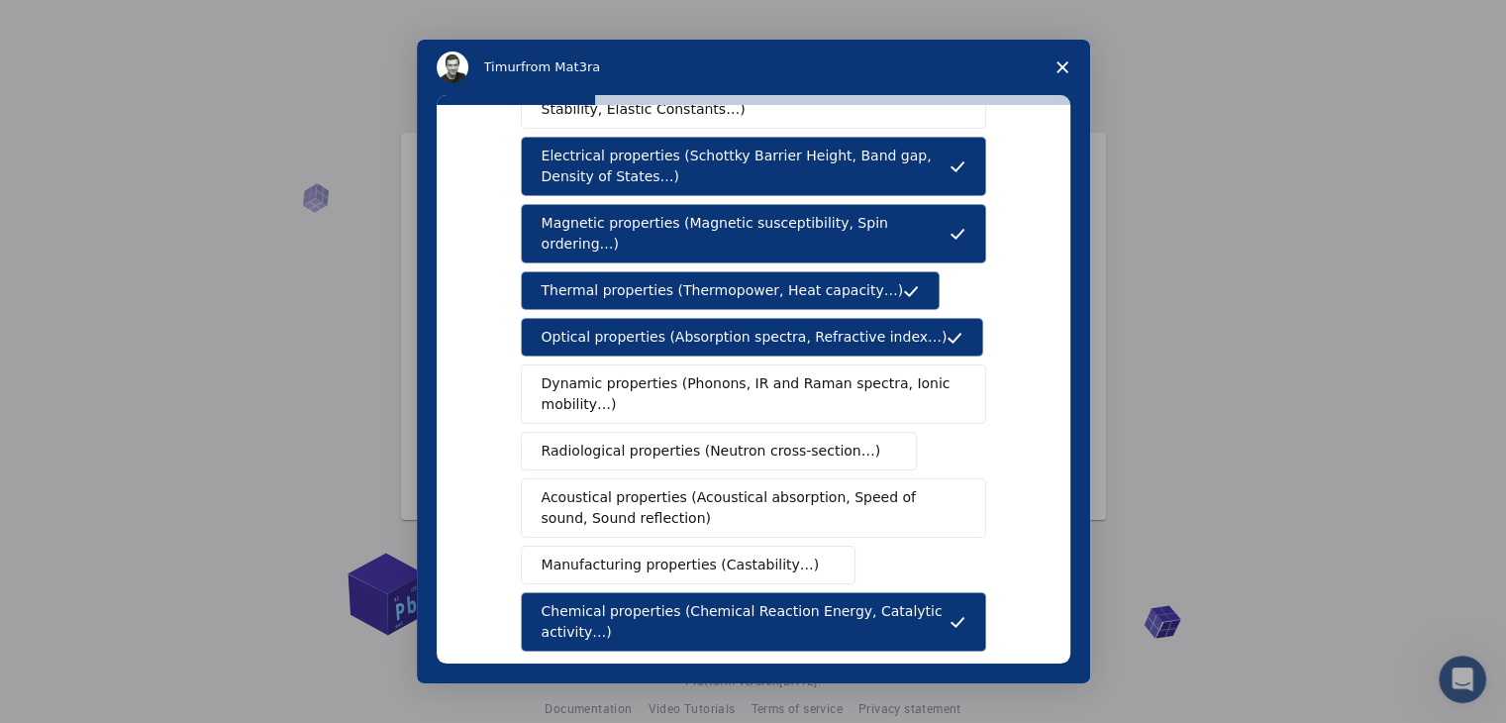
scroll to position [297, 0]
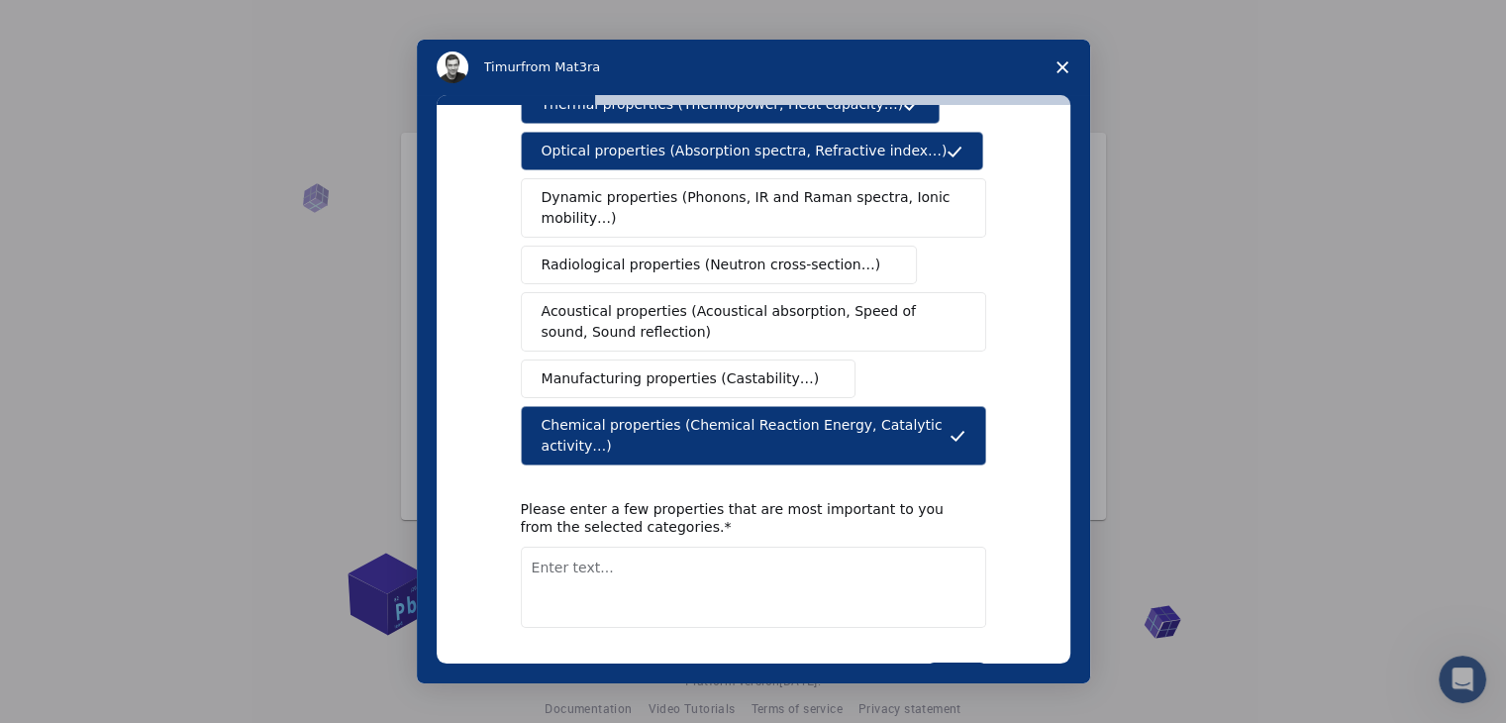
click at [653, 546] on textarea "Enter text..." at bounding box center [753, 586] width 465 height 81
type textarea "electronic property"
click at [975, 662] on button "Next" at bounding box center [957, 679] width 58 height 34
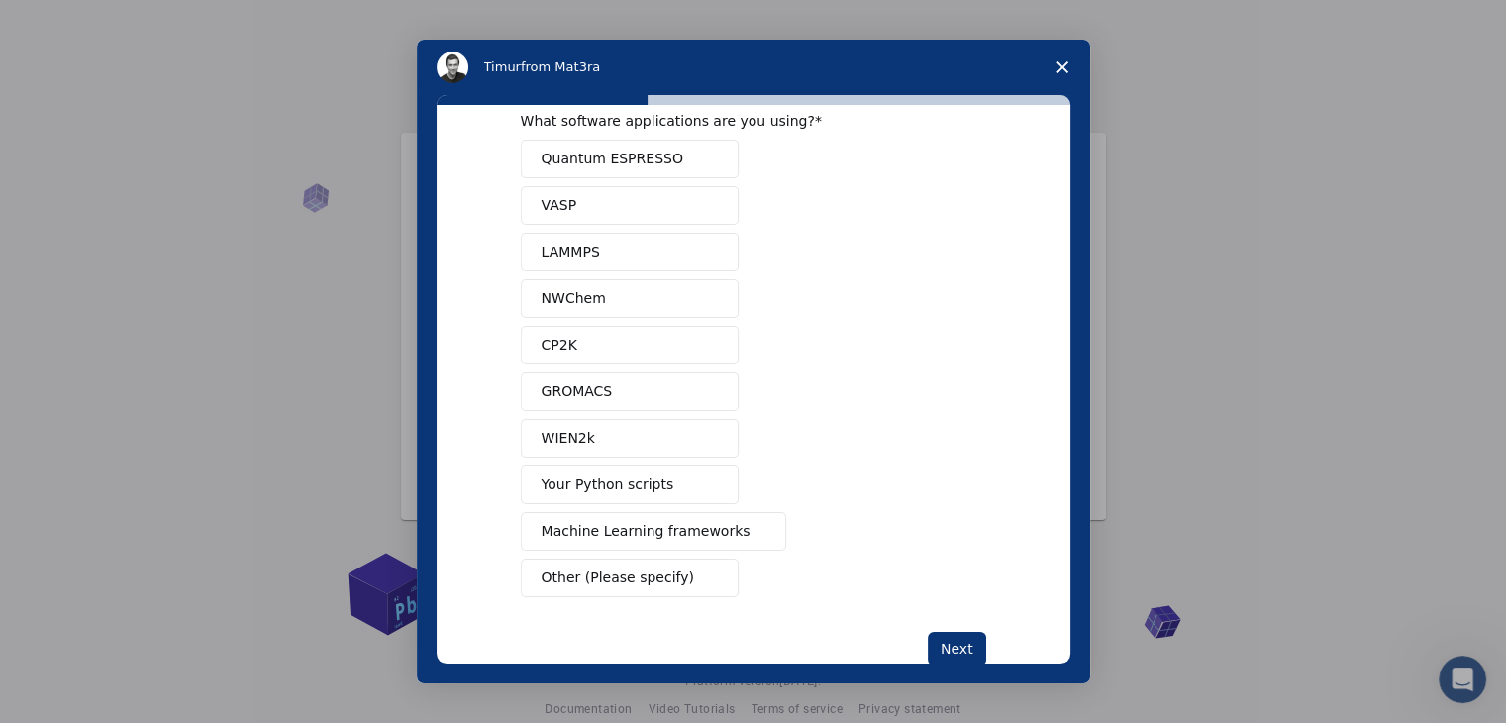
scroll to position [0, 0]
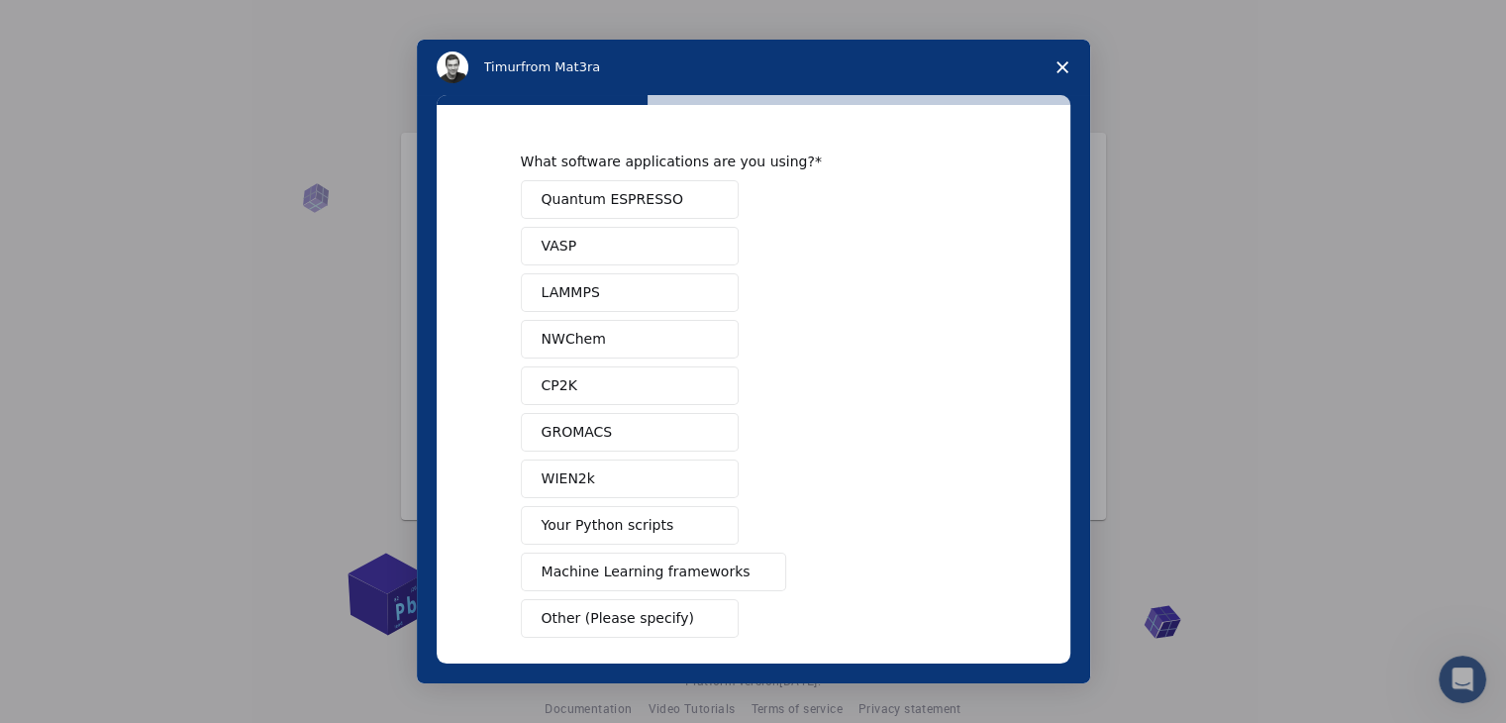
click at [616, 615] on span "Other (Please specify)" at bounding box center [618, 618] width 152 height 21
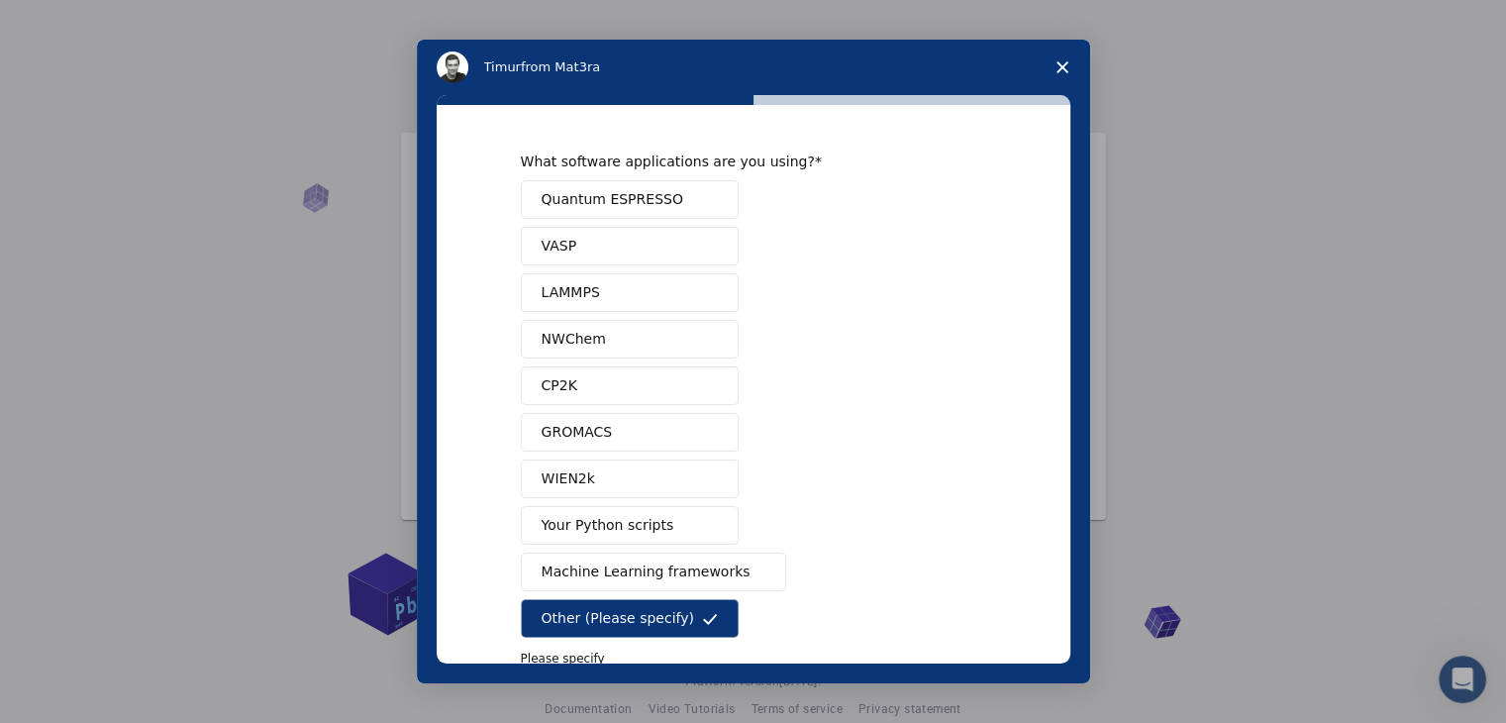
scroll to position [155, 0]
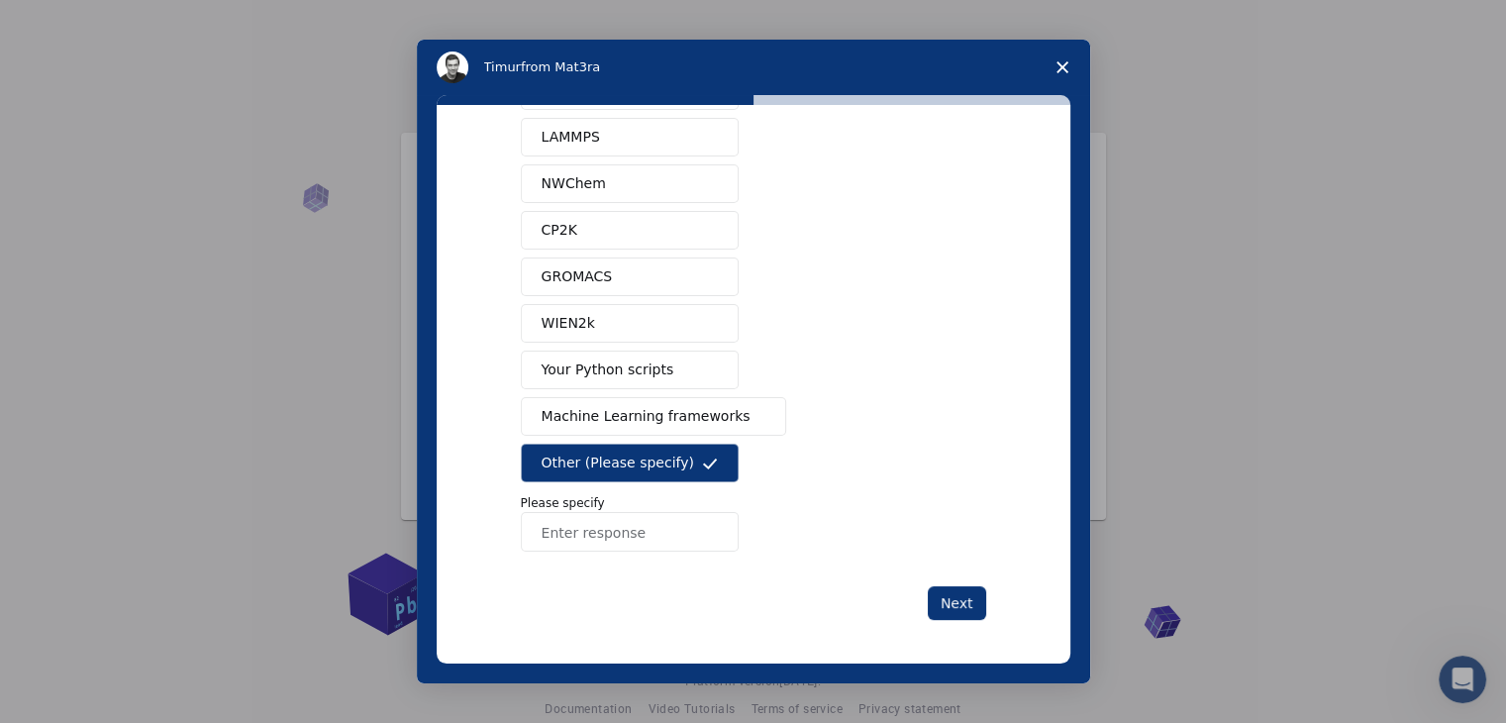
click at [602, 536] on input "Enter response" at bounding box center [630, 532] width 218 height 40
type input "non"
click at [942, 606] on button "Next" at bounding box center [957, 603] width 58 height 34
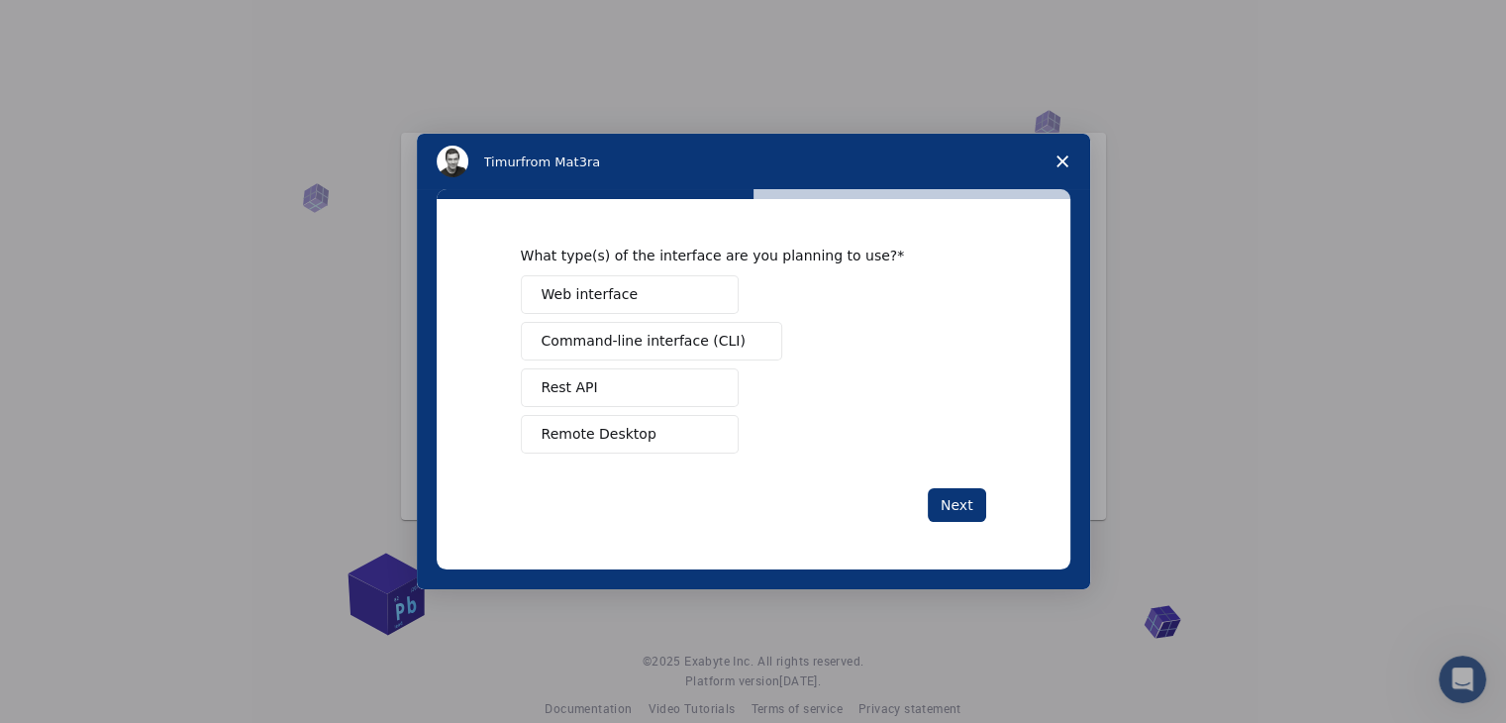
scroll to position [0, 0]
click at [594, 294] on span "Web interface" at bounding box center [590, 294] width 96 height 21
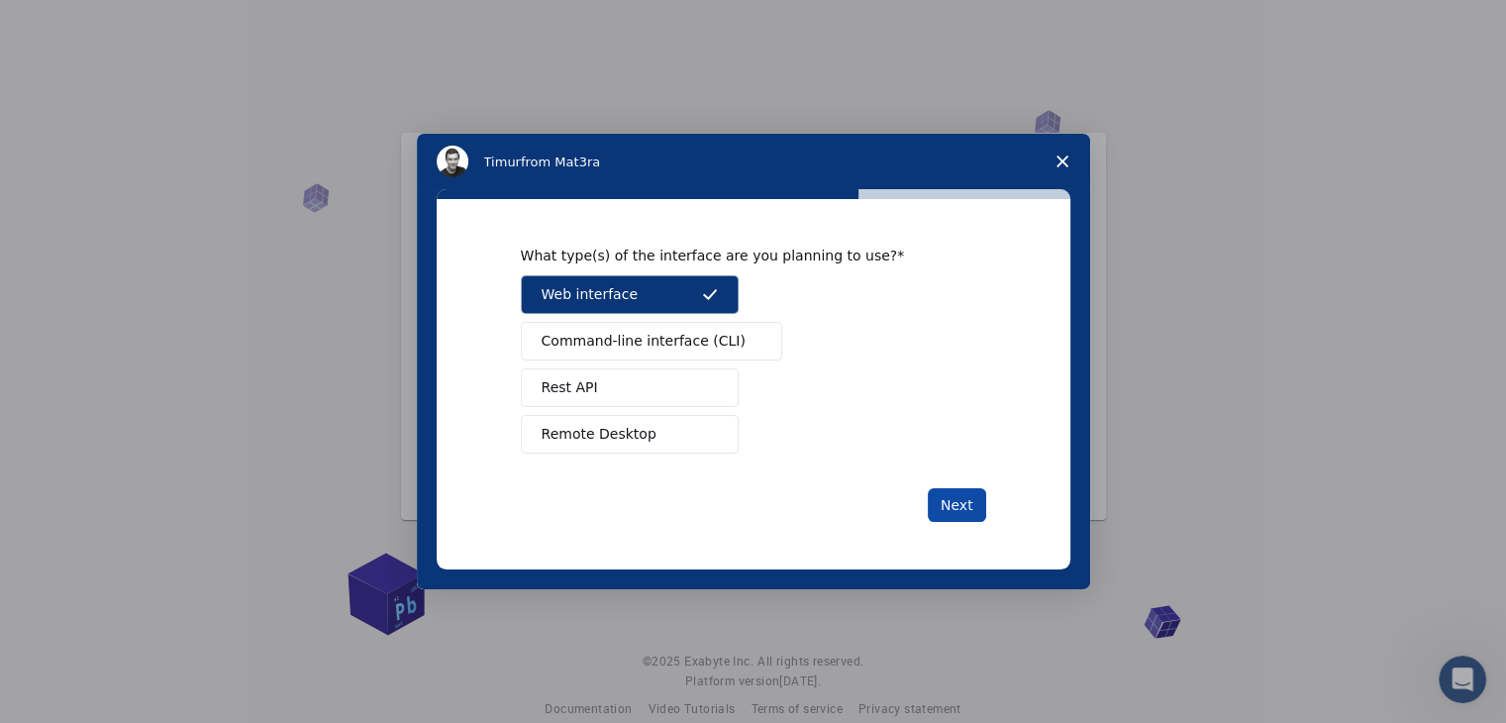
click at [943, 501] on button "Next" at bounding box center [957, 505] width 58 height 34
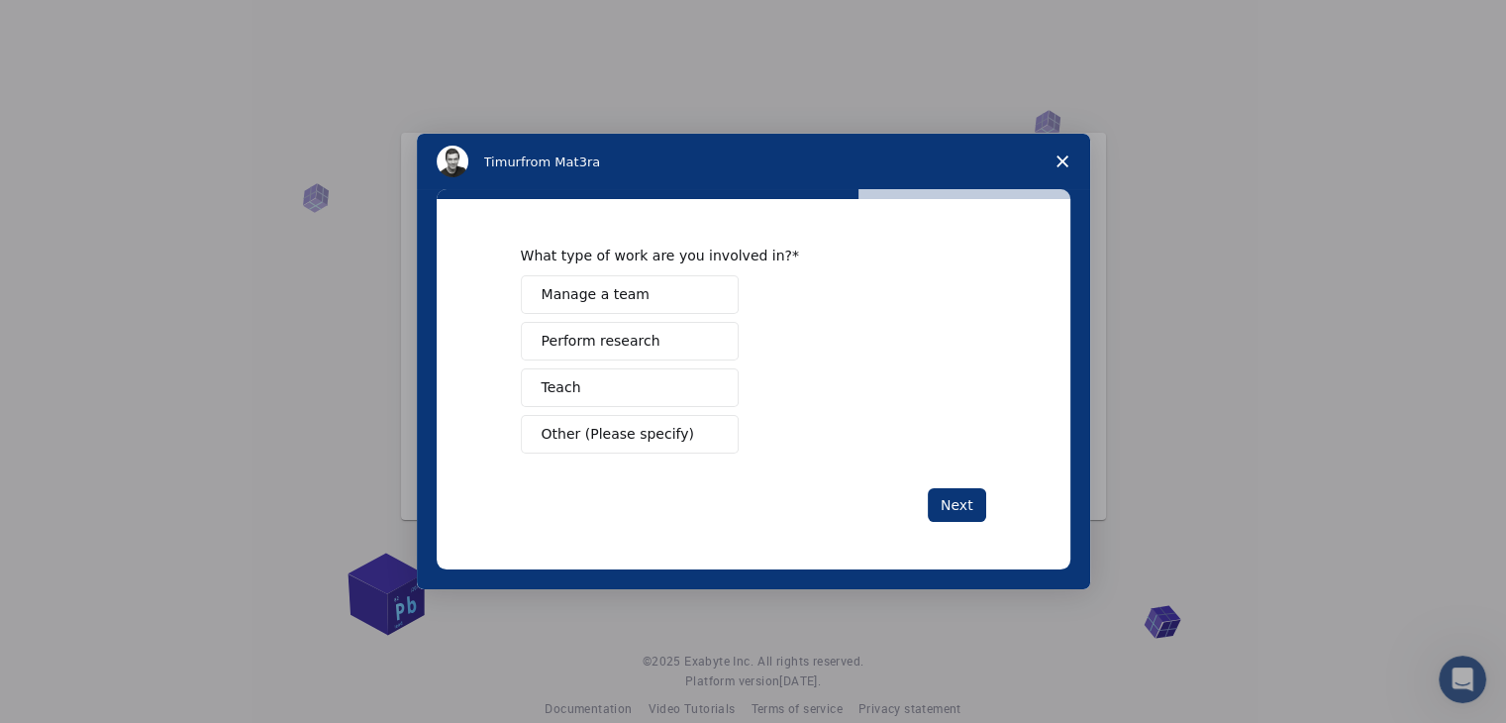
click at [615, 400] on button "Teach" at bounding box center [630, 387] width 218 height 39
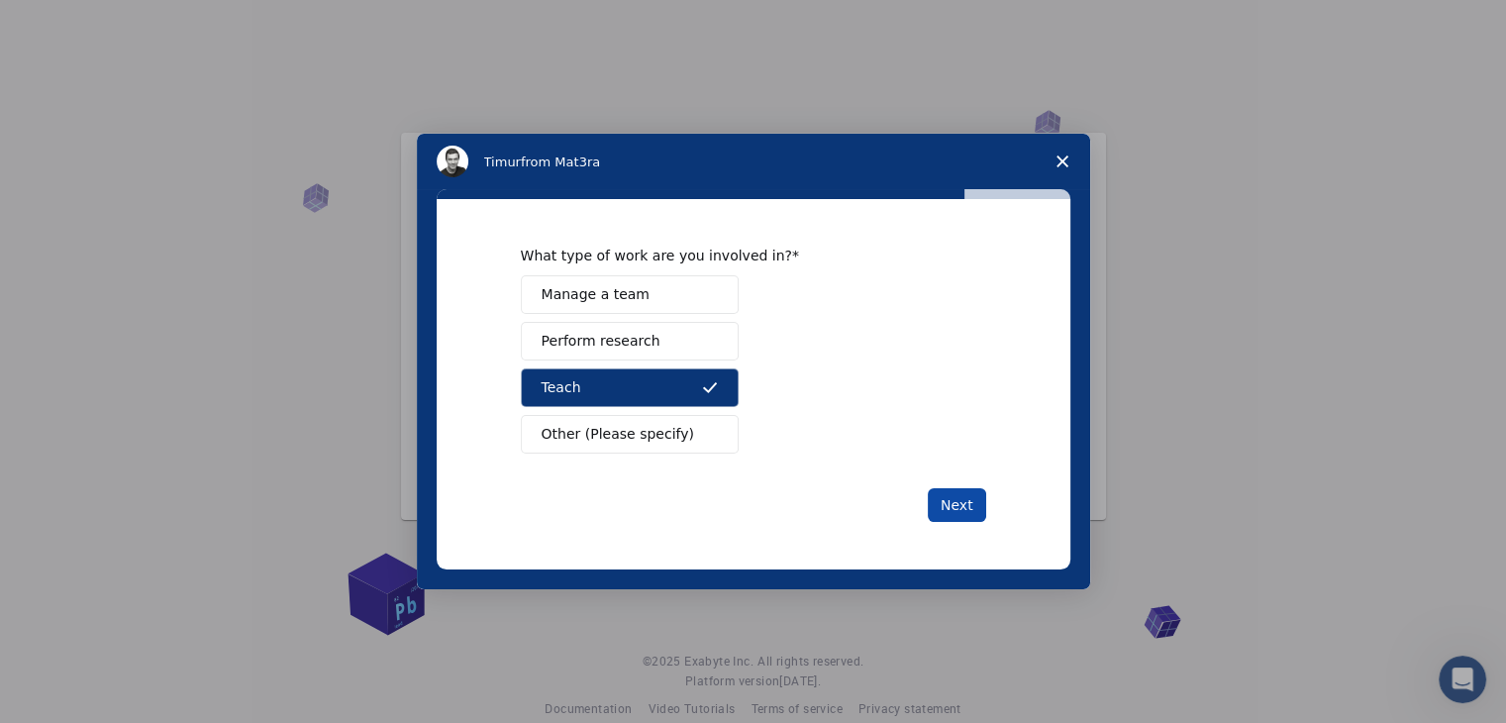
click at [958, 512] on button "Next" at bounding box center [957, 505] width 58 height 34
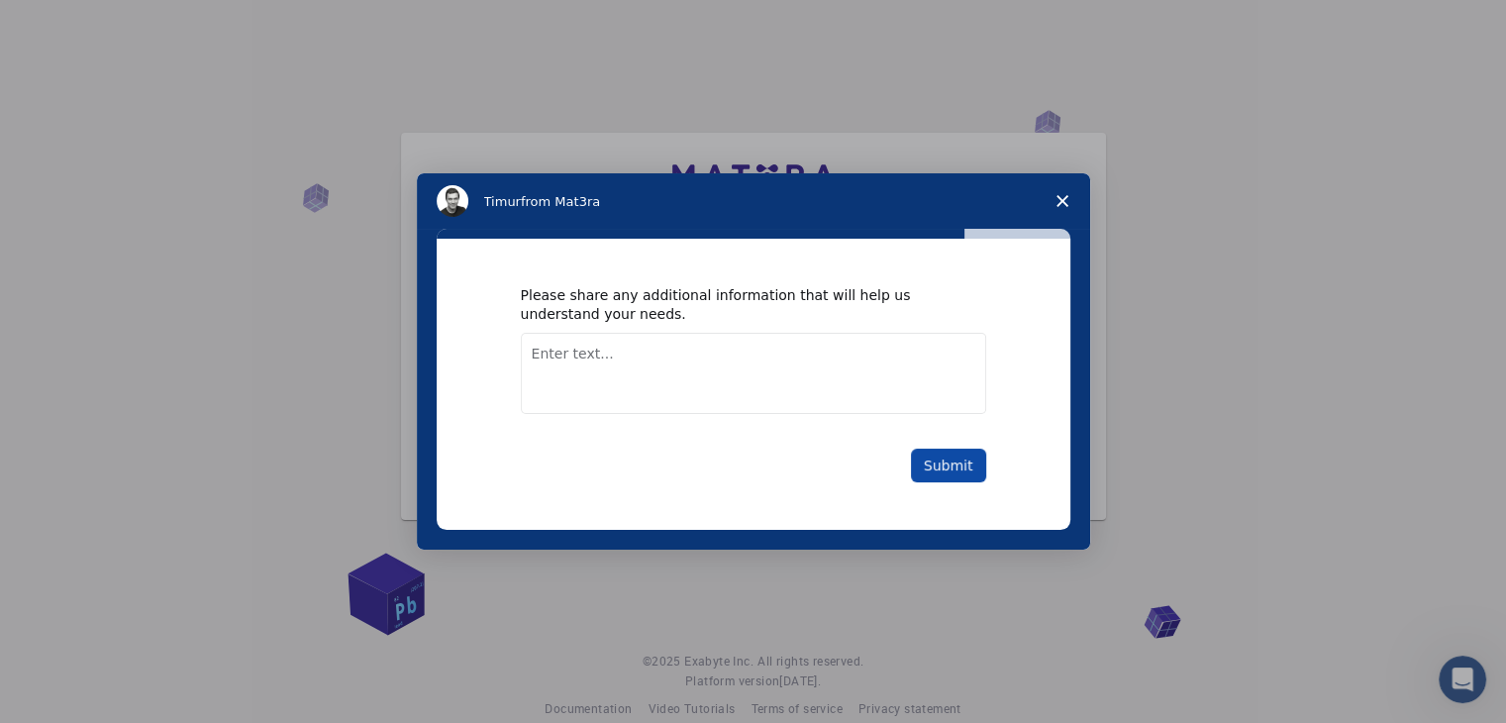
click at [948, 468] on button "Submit" at bounding box center [948, 465] width 75 height 34
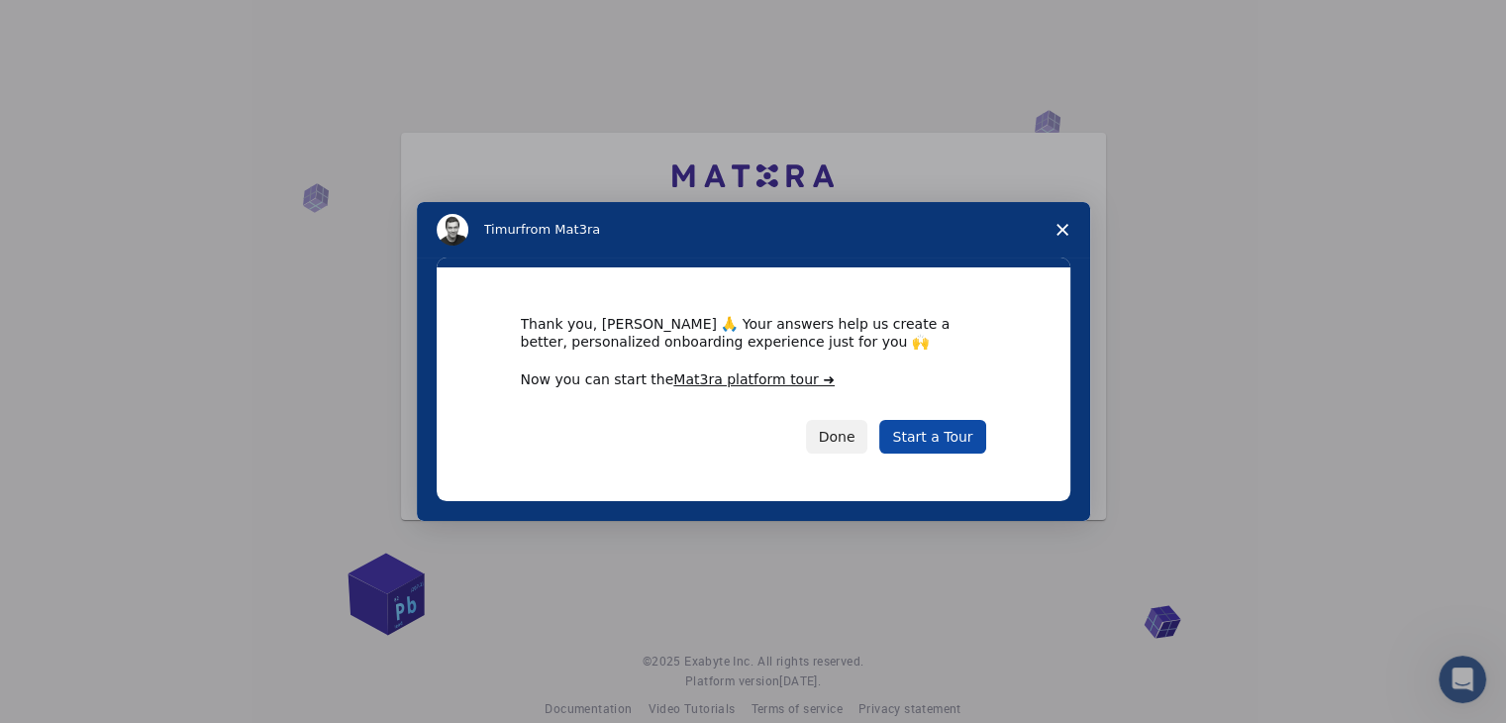
click at [933, 437] on link "Start a Tour" at bounding box center [932, 437] width 106 height 34
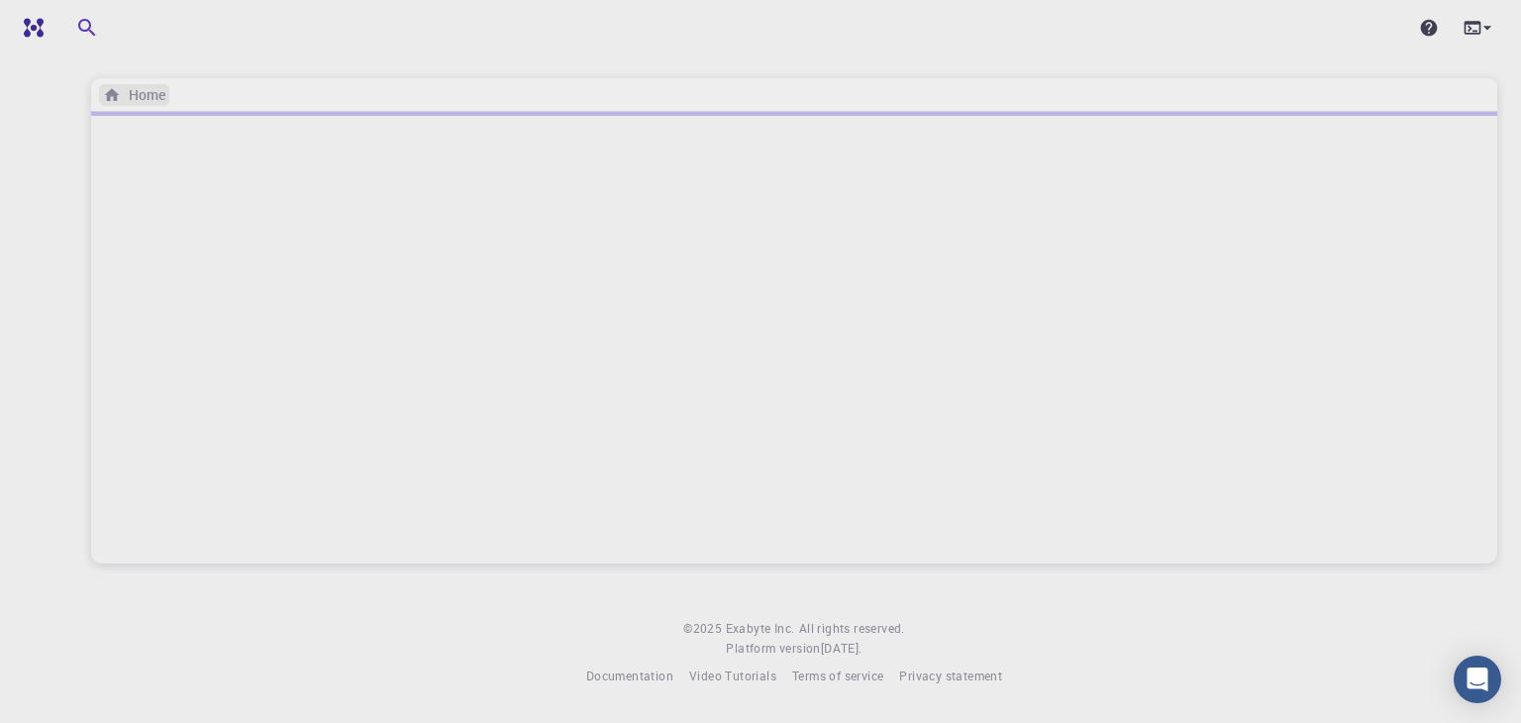
click at [142, 100] on h6 "Home" at bounding box center [143, 95] width 45 height 22
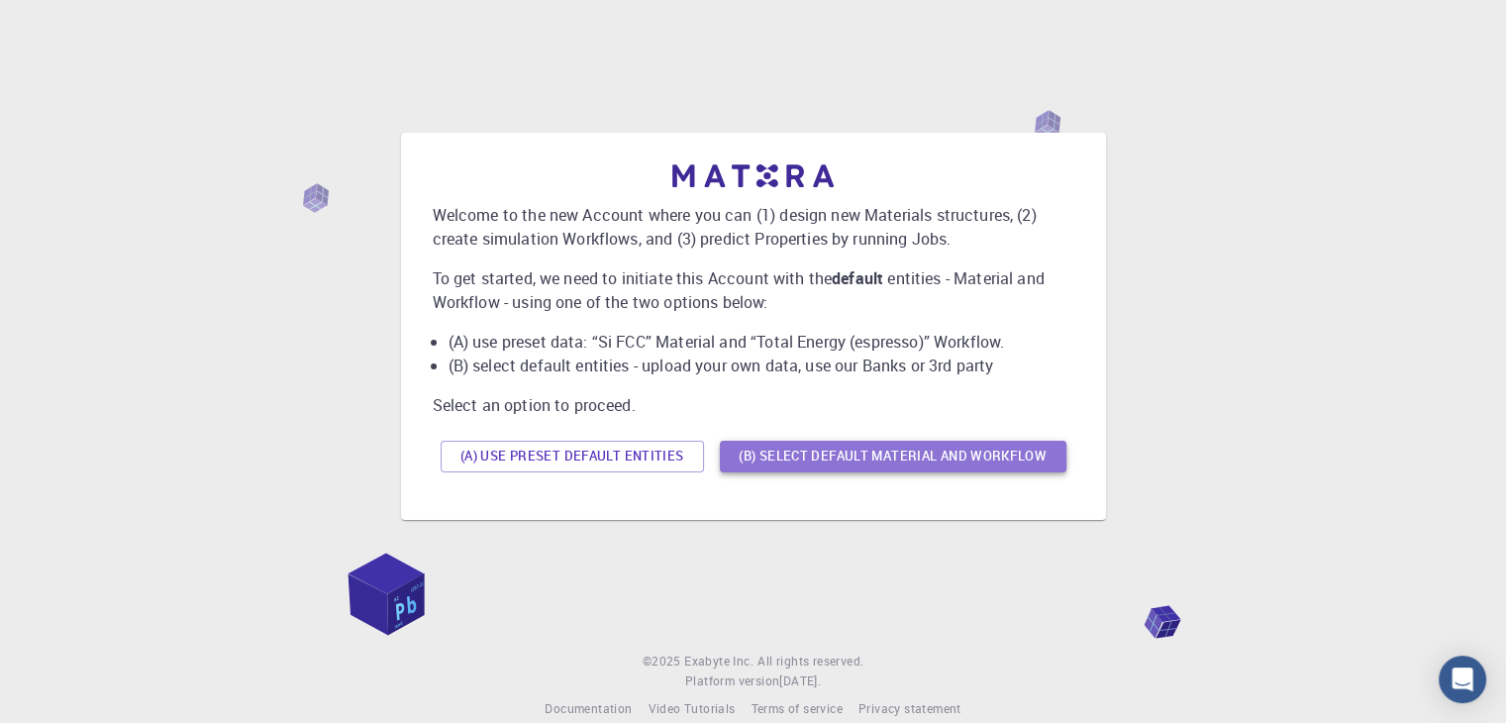
click at [819, 458] on button "(B) Select default material and workflow" at bounding box center [893, 457] width 347 height 32
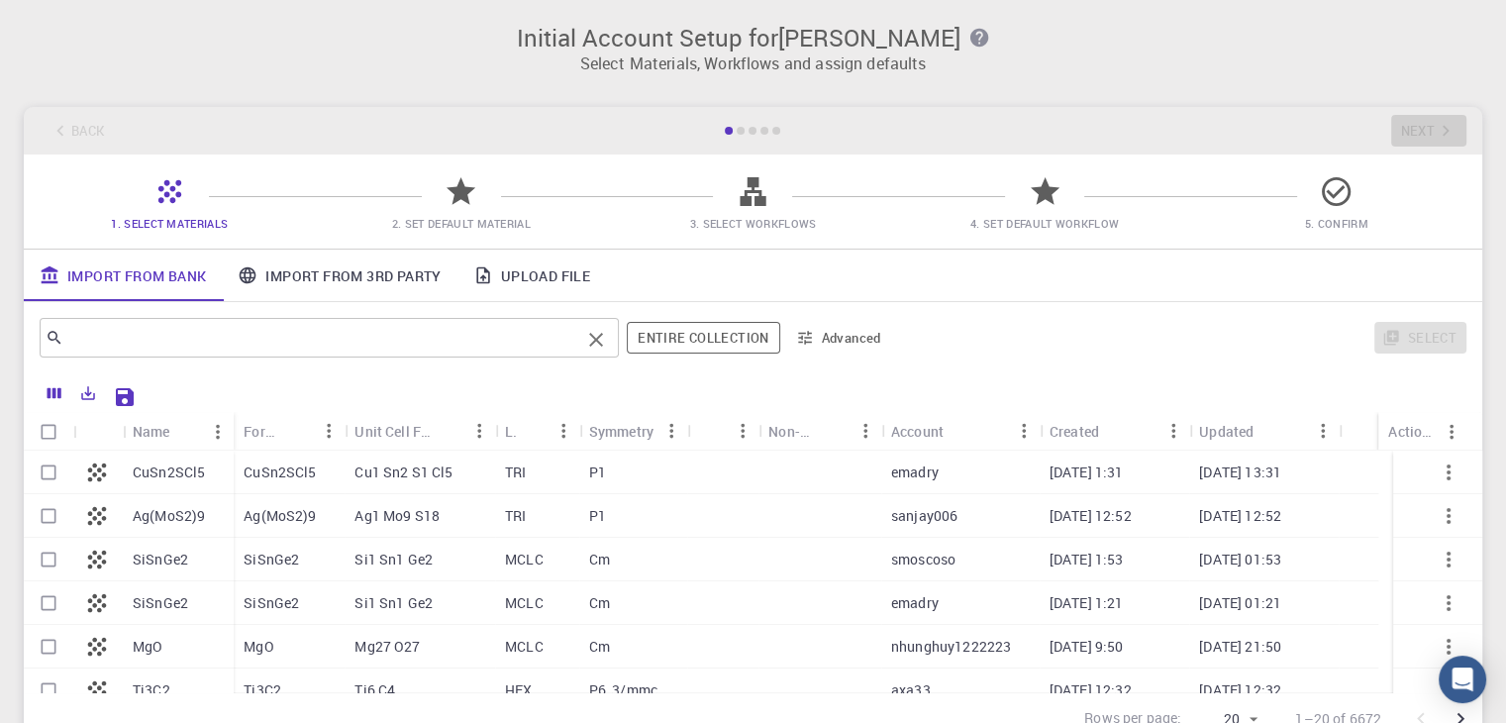
click at [131, 334] on input "text" at bounding box center [321, 338] width 517 height 28
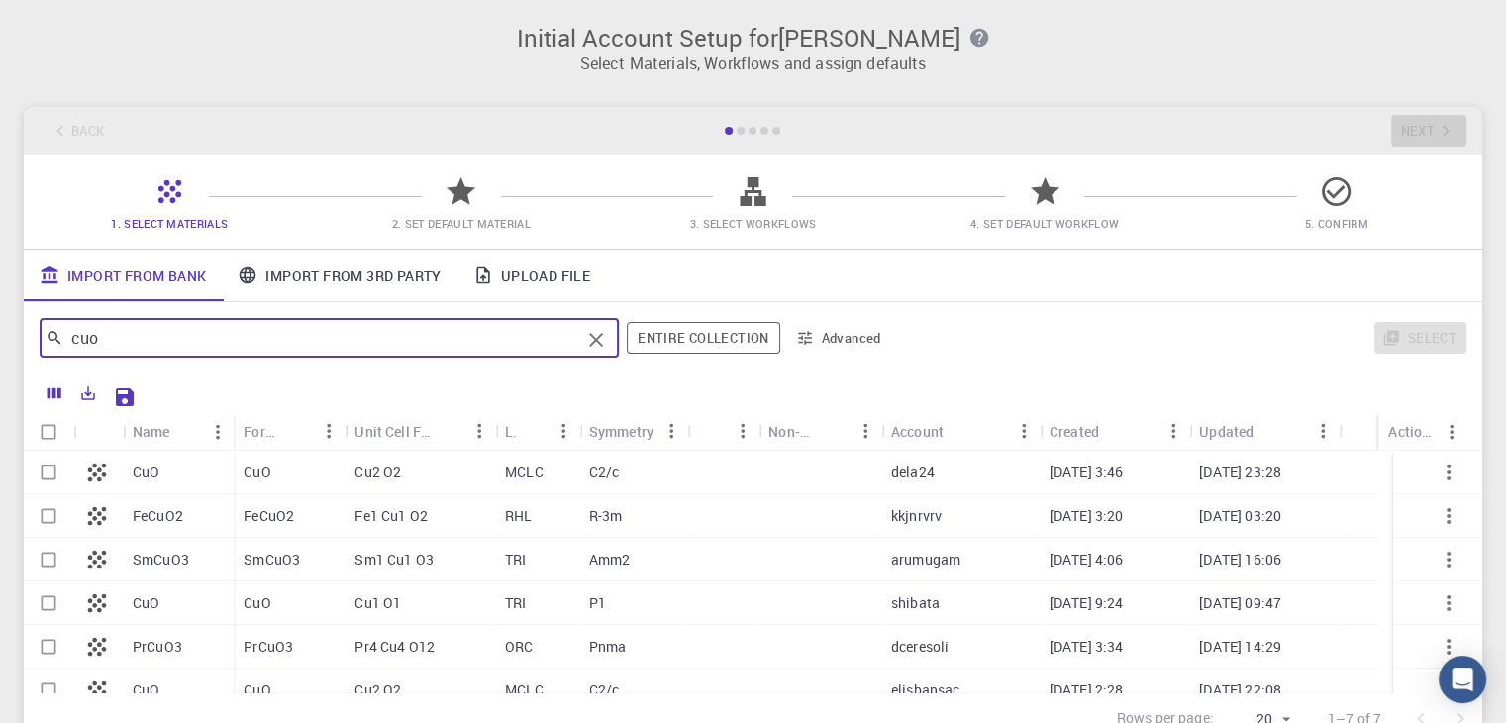
type input "cuo"
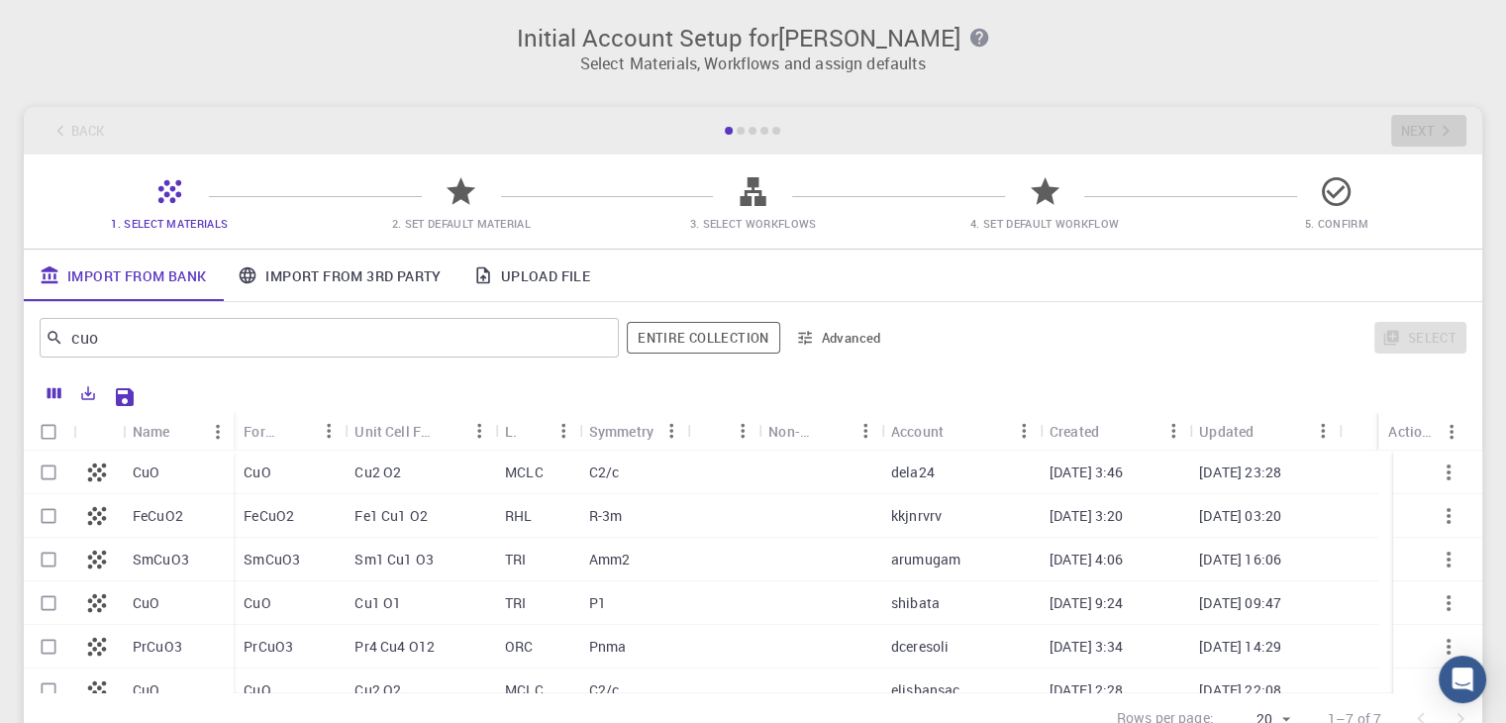
click at [144, 474] on p "CuO" at bounding box center [146, 472] width 27 height 20
checkbox input "true"
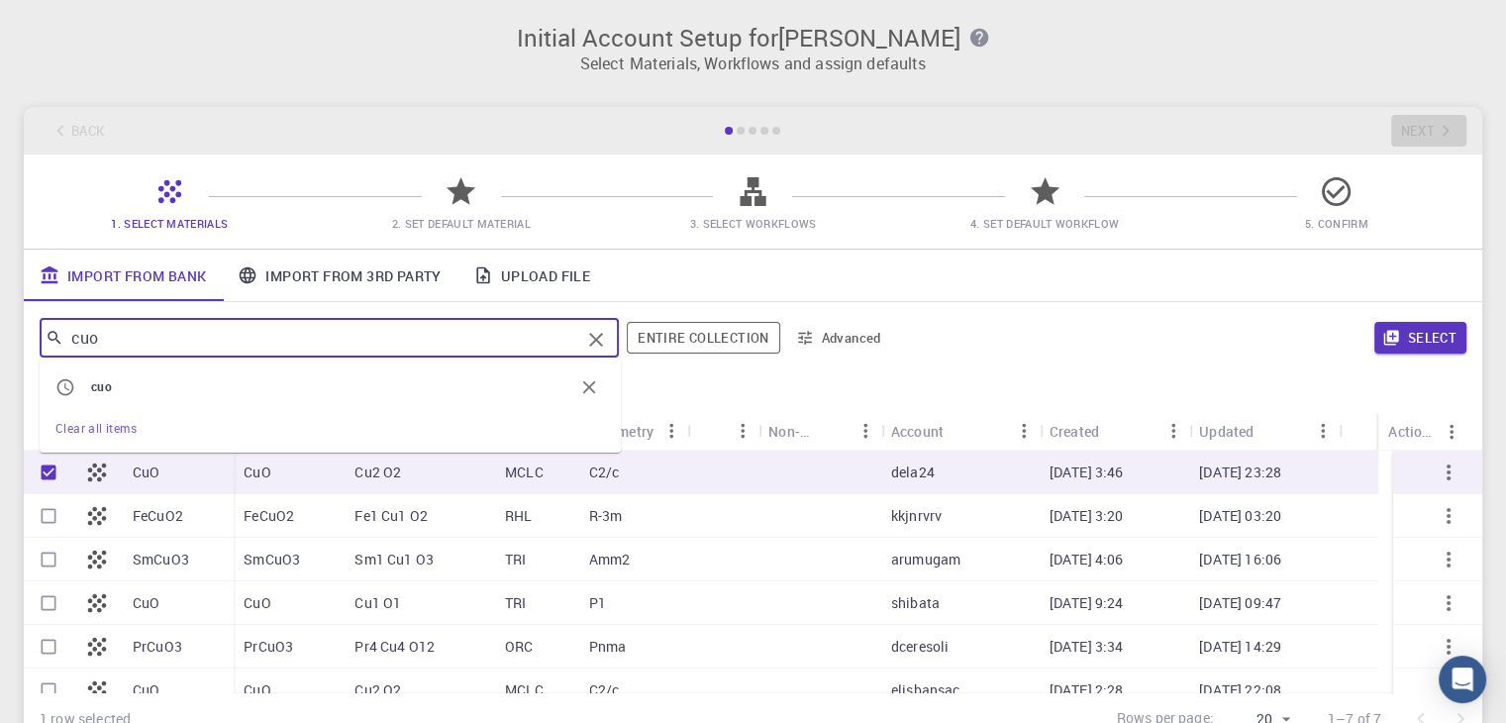
drag, startPoint x: 125, startPoint y: 334, endPoint x: 0, endPoint y: 342, distance: 125.0
click at [0, 342] on div "Initial Account Setup for Voranuch Thongpool Select Materials, Workflows and as…" at bounding box center [753, 384] width 1506 height 768
type input "zno"
checkbox input "false"
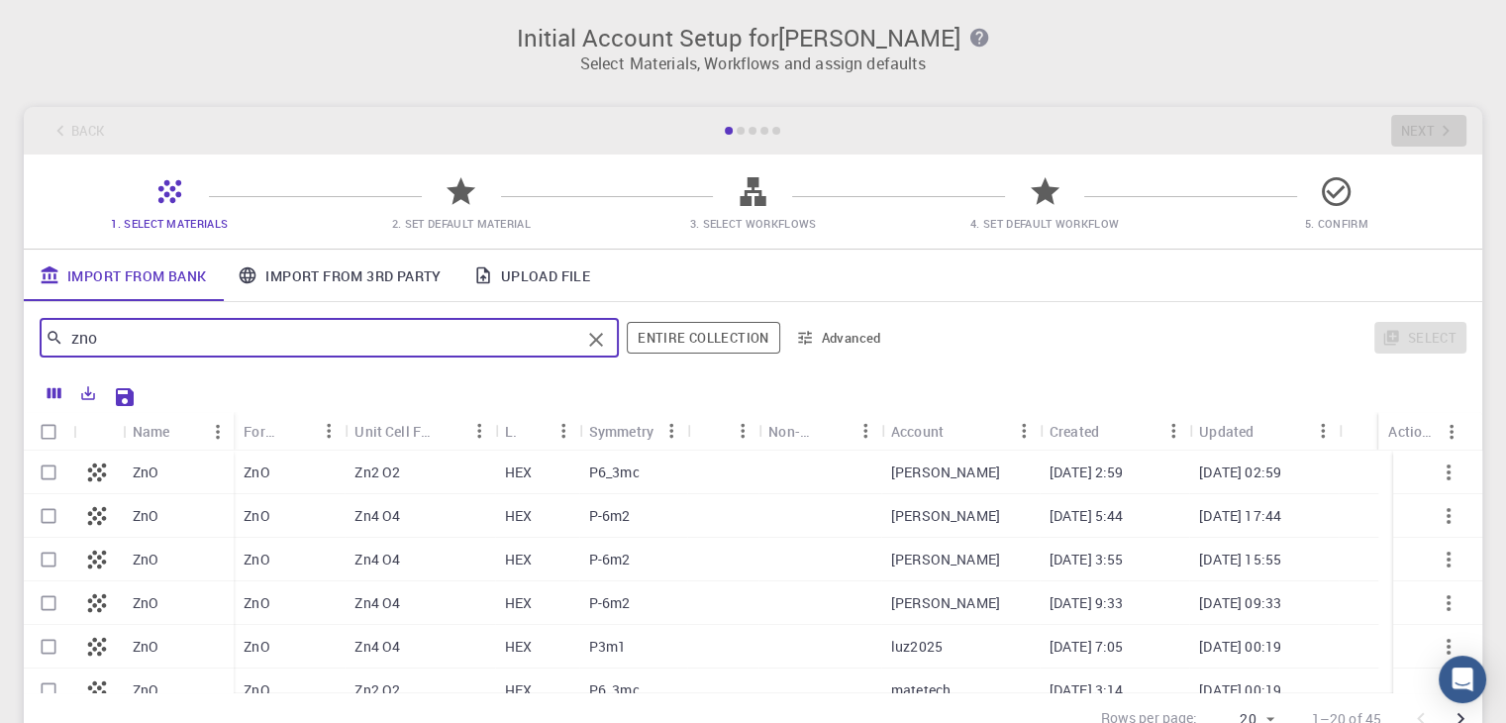
type input "zno"
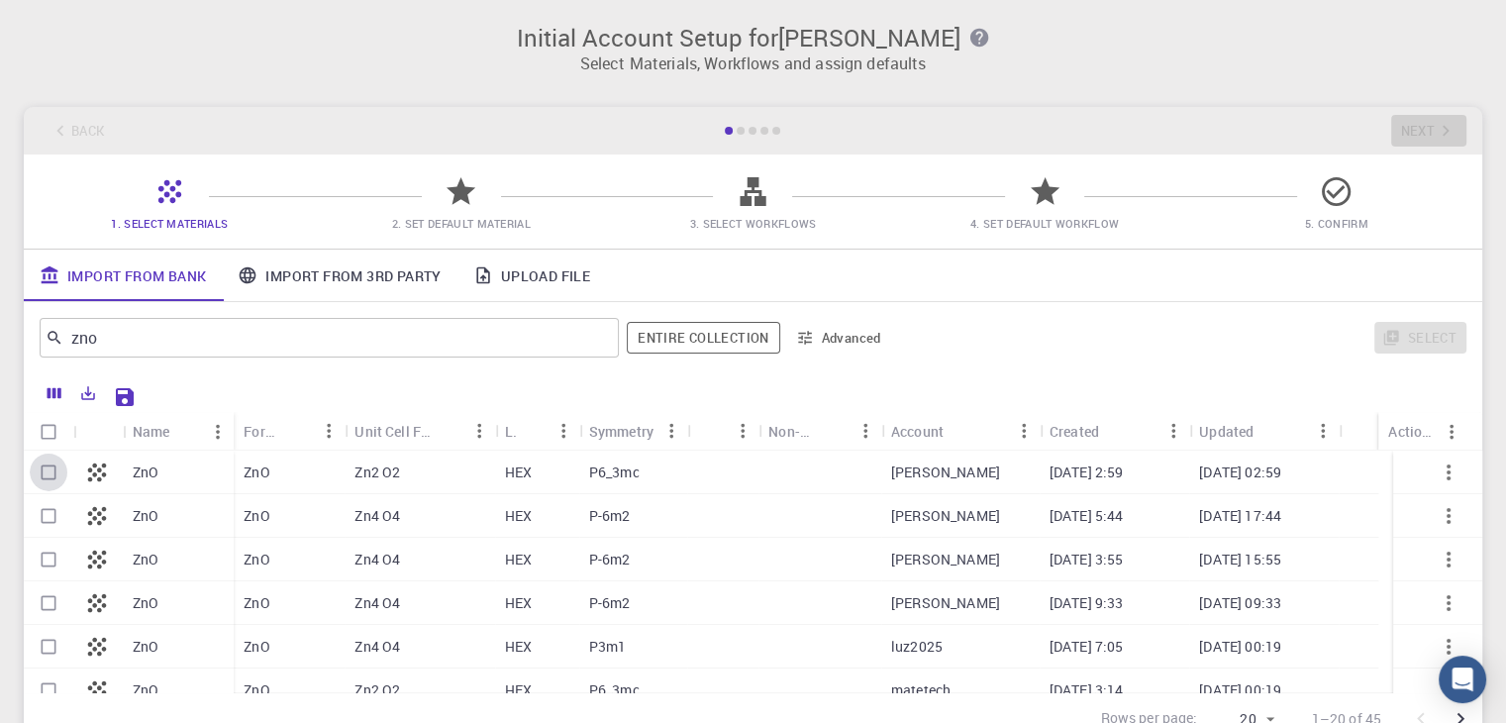
click at [48, 470] on input "Select row" at bounding box center [49, 472] width 38 height 38
checkbox input "true"
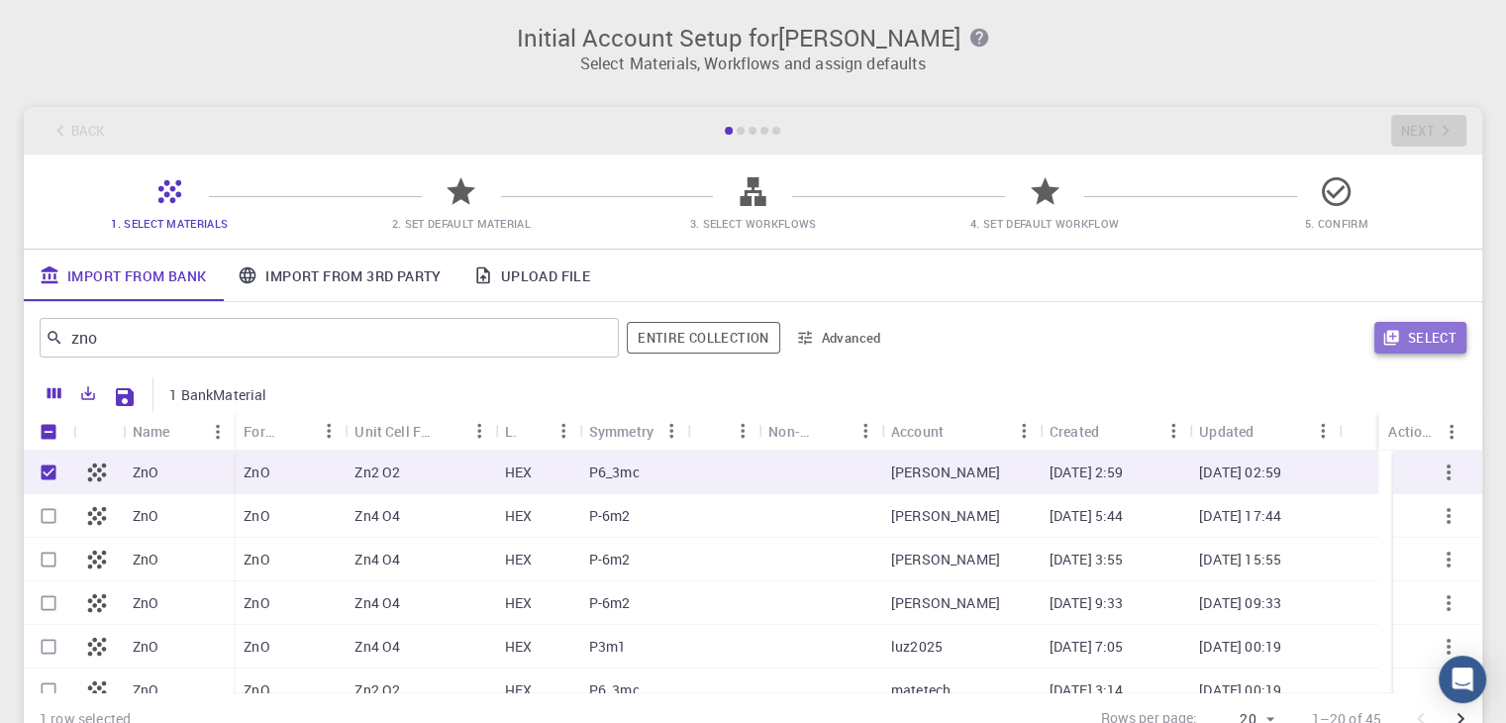
click at [1420, 338] on button "Select" at bounding box center [1420, 338] width 92 height 32
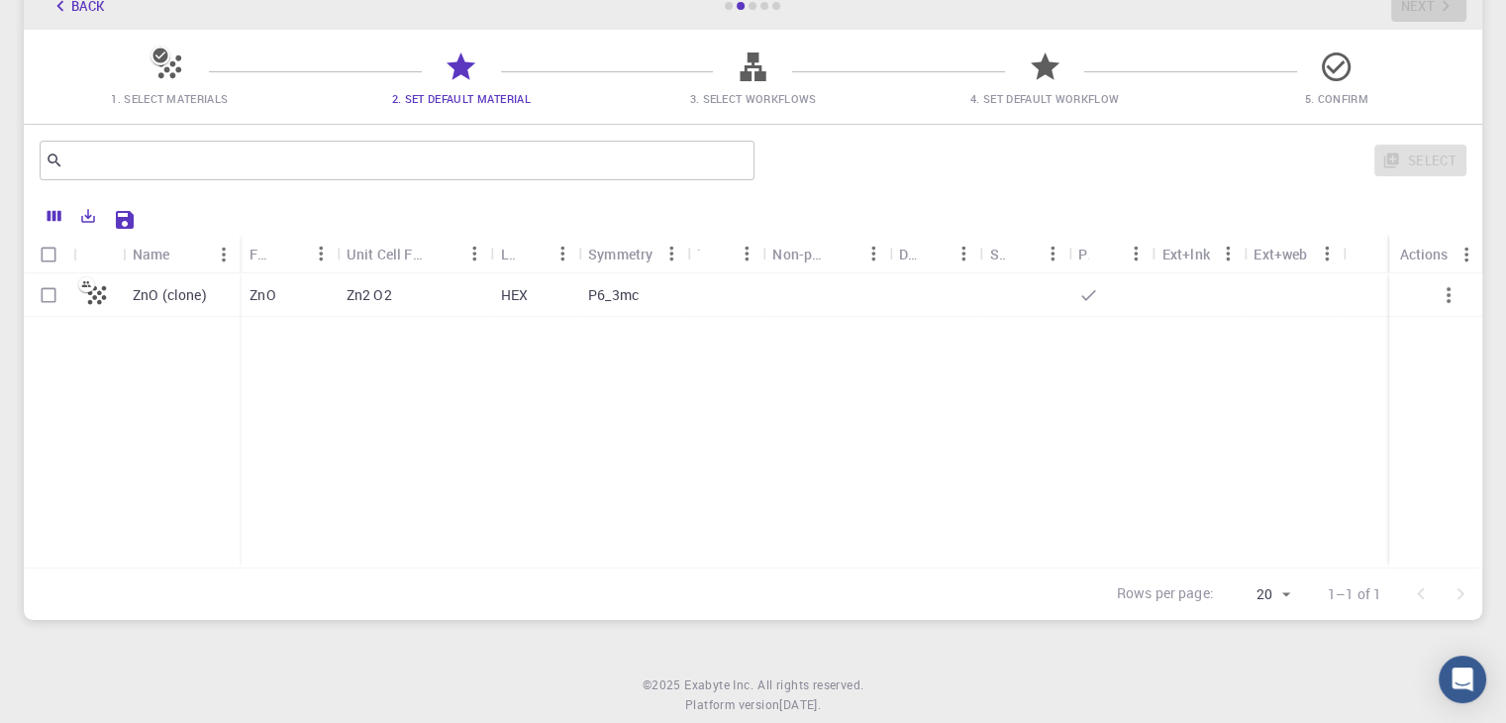
scroll to position [176, 0]
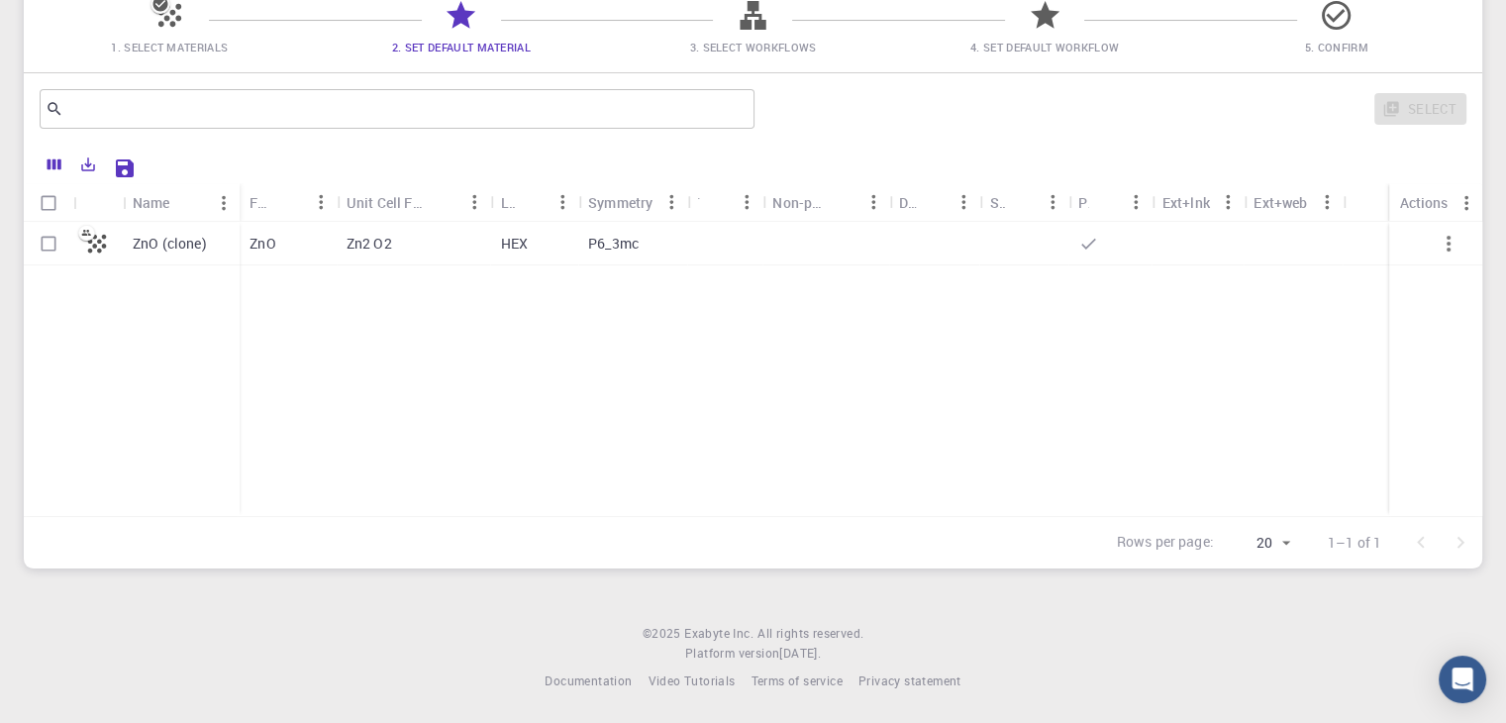
click at [51, 231] on input "Select row" at bounding box center [49, 244] width 38 height 38
checkbox input "true"
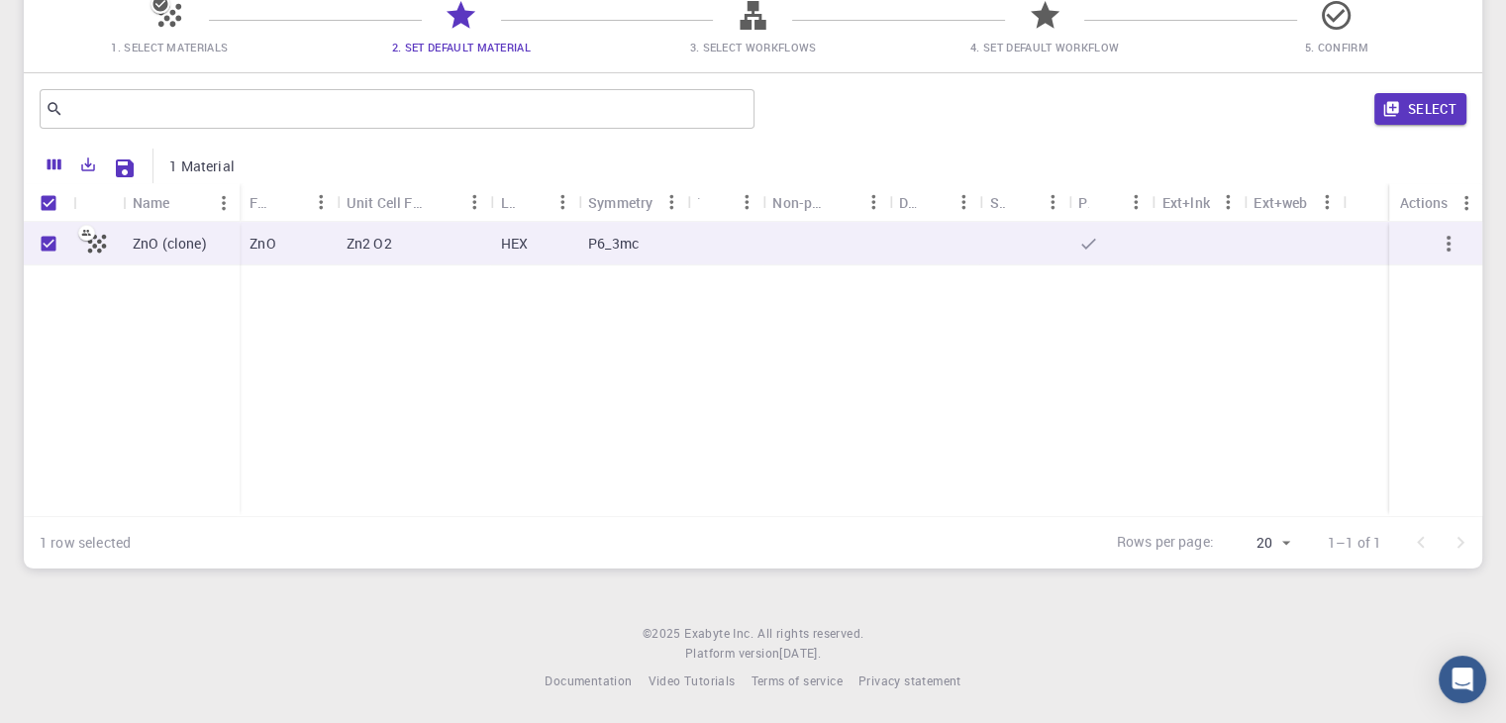
click at [542, 407] on div "ZnO (clone) ZnO Zn2 O2 HEX P6_3mc" at bounding box center [753, 369] width 1458 height 294
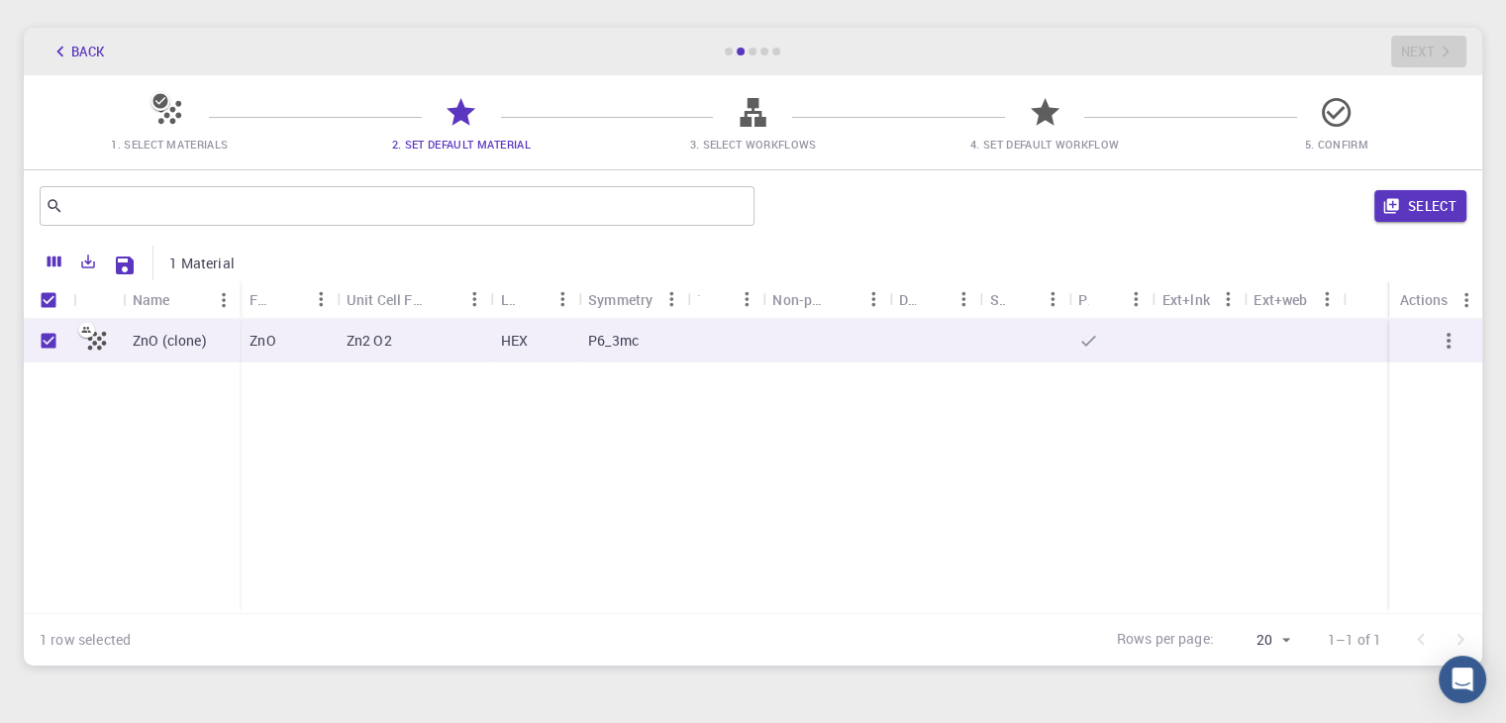
scroll to position [77, 0]
click at [1406, 209] on button "Select" at bounding box center [1420, 208] width 92 height 32
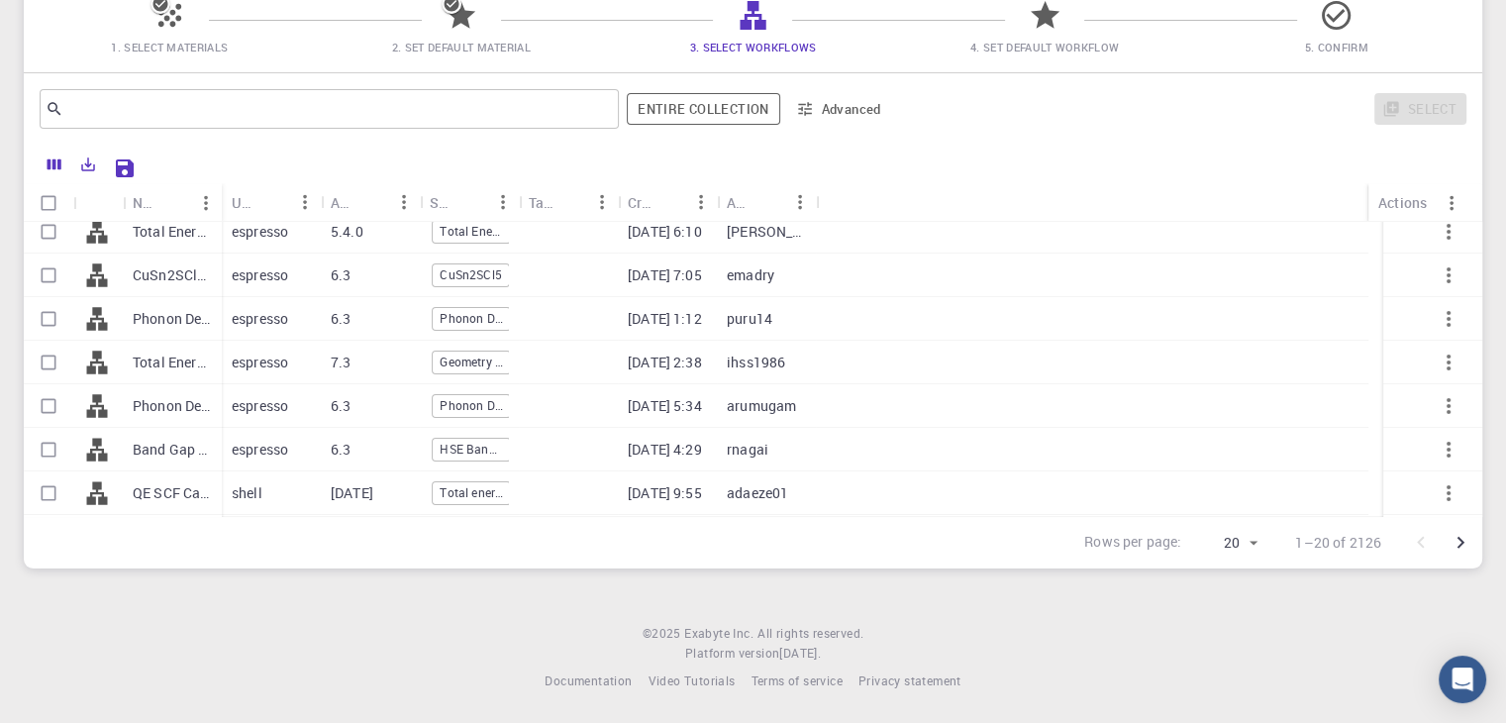
scroll to position [81, 0]
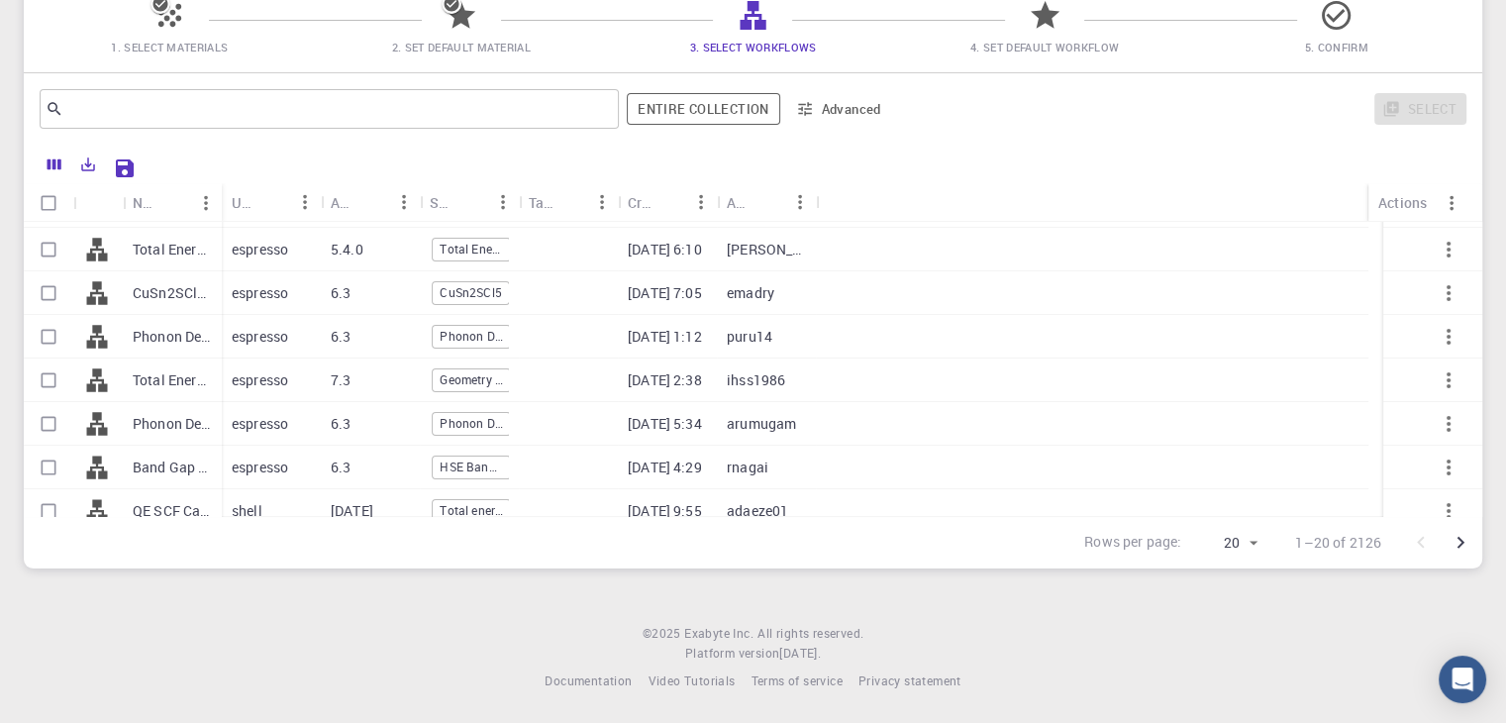
click at [153, 258] on div "Total Energy (clone)" at bounding box center [172, 250] width 99 height 44
checkbox input "true"
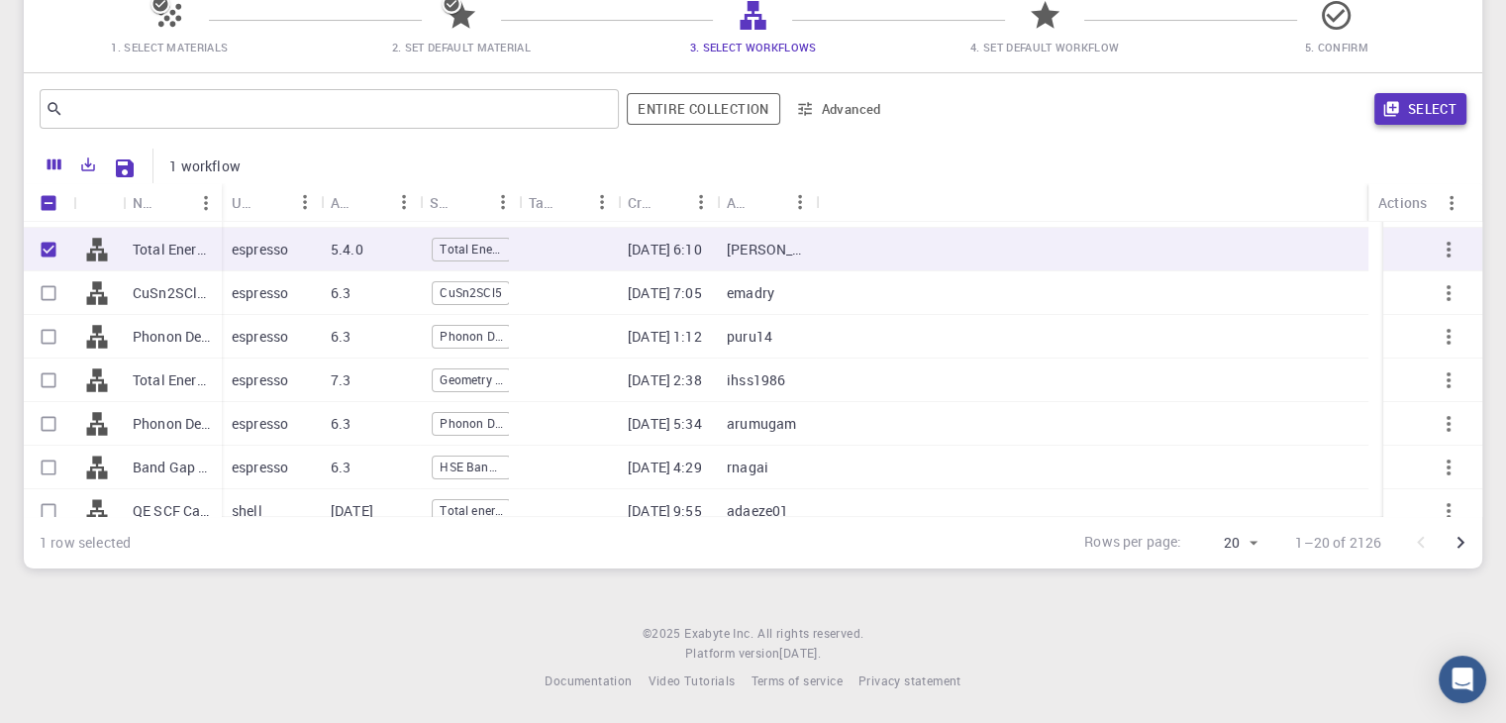
click at [1429, 107] on button "Select" at bounding box center [1420, 109] width 92 height 32
